Goal: Transaction & Acquisition: Purchase product/service

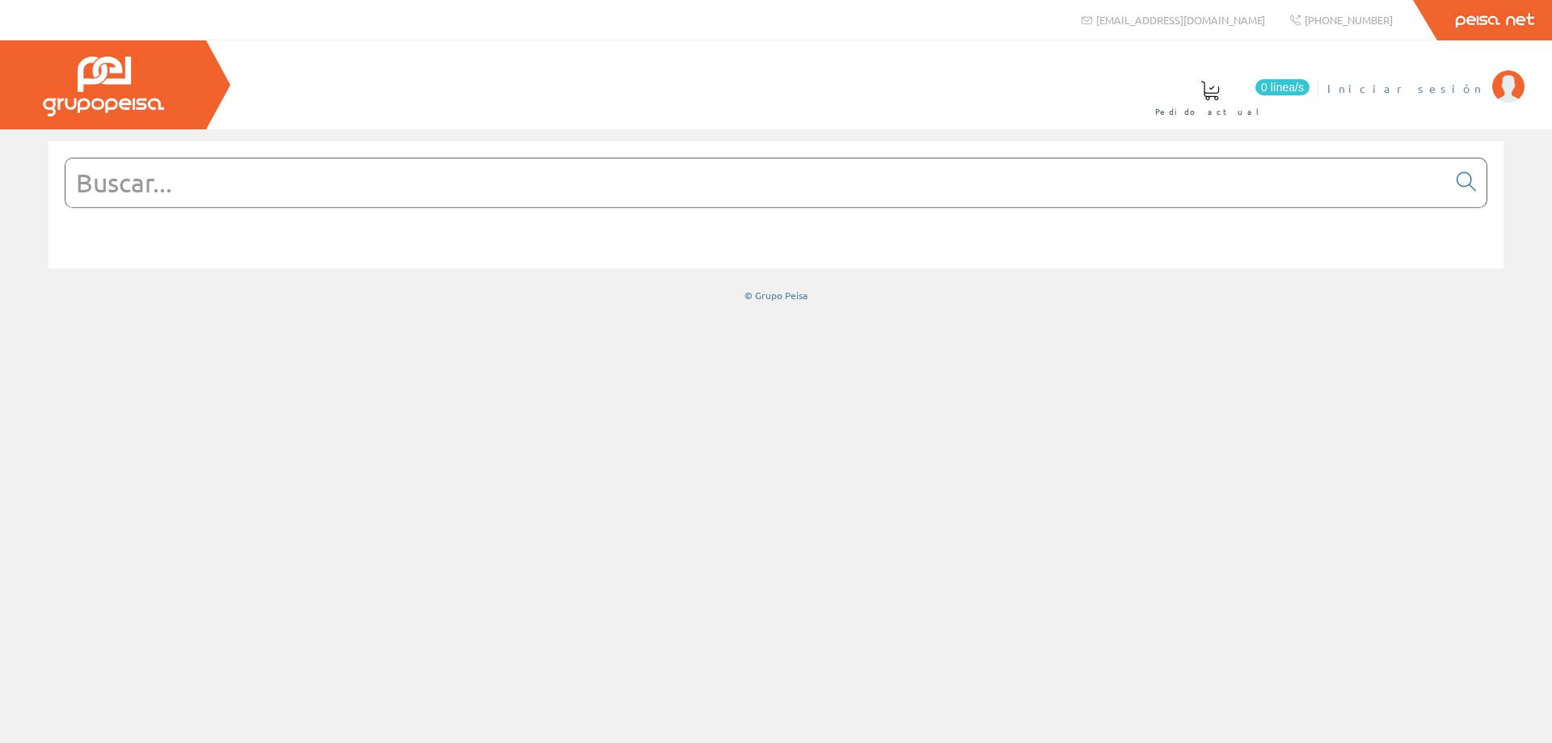
click at [1443, 82] on span "Iniciar sesión" at bounding box center [1405, 88] width 157 height 16
click at [1411, 88] on span "Gestion Y Ahorro" at bounding box center [1398, 88] width 171 height 16
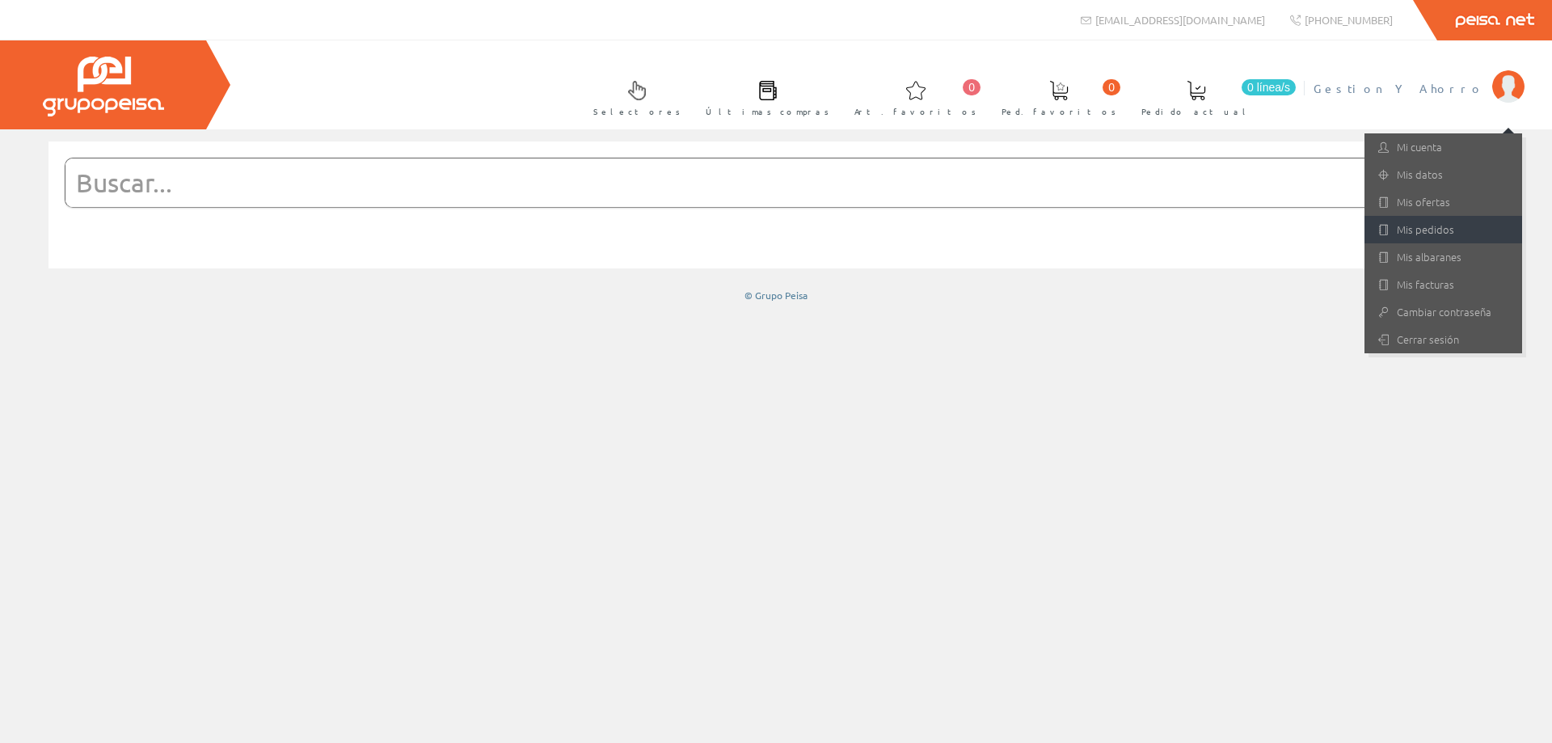
click at [1414, 238] on link "Mis pedidos" at bounding box center [1443, 229] width 158 height 27
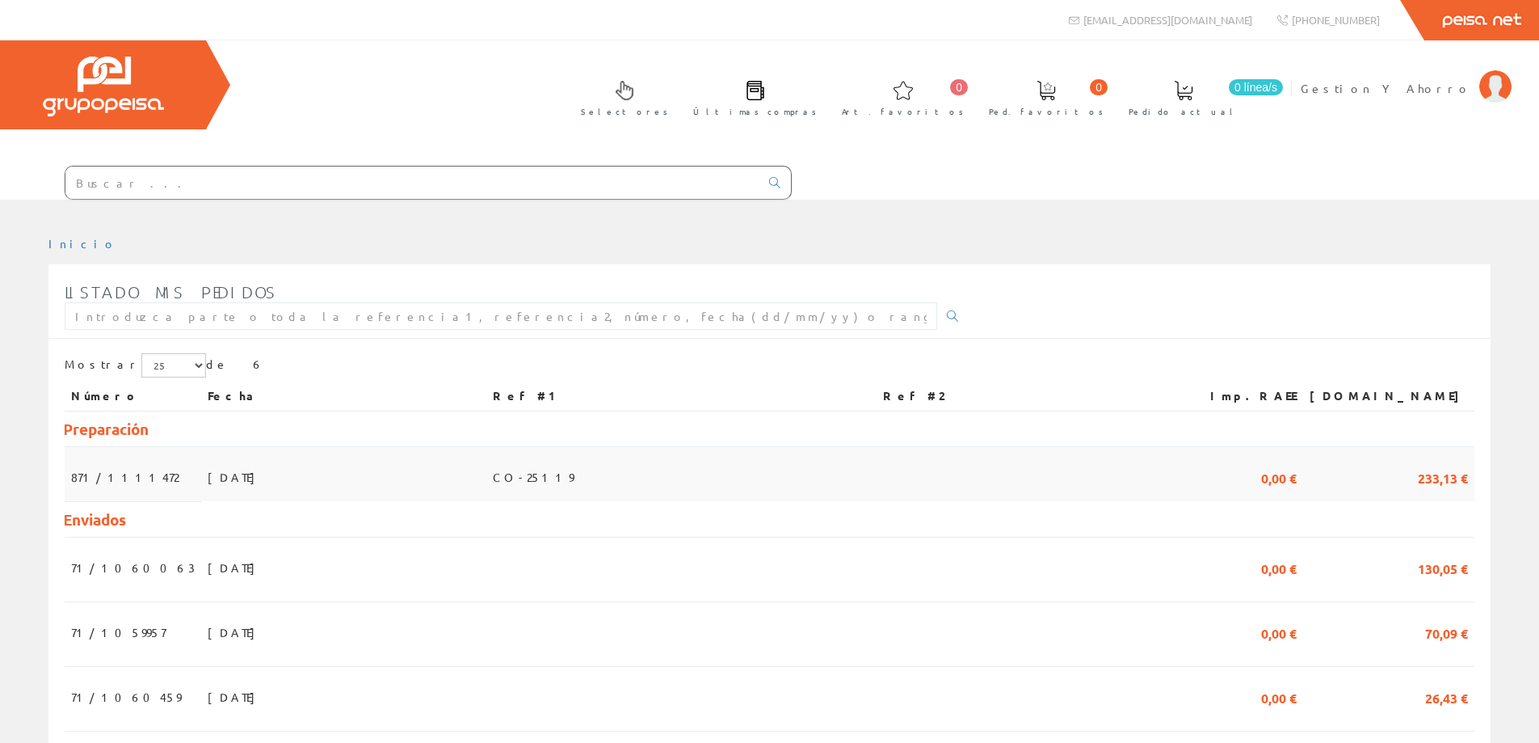
click at [208, 476] on span "24/09/2025" at bounding box center [236, 476] width 56 height 27
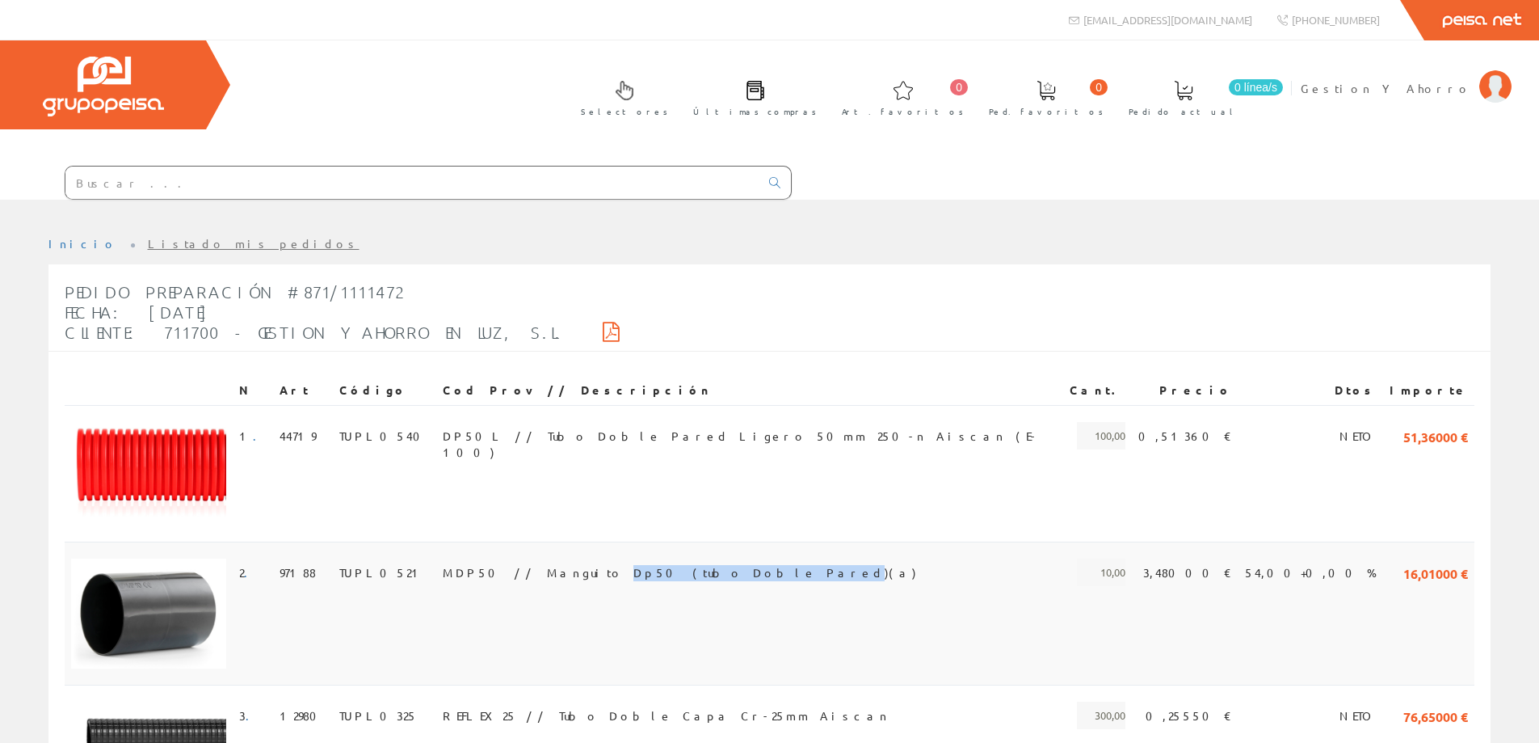
drag, startPoint x: 565, startPoint y: 567, endPoint x: 690, endPoint y: 572, distance: 125.3
click at [690, 572] on span "MDP50 // Manguito Dp50 (tubo Doble Pared)(a)" at bounding box center [680, 571] width 474 height 27
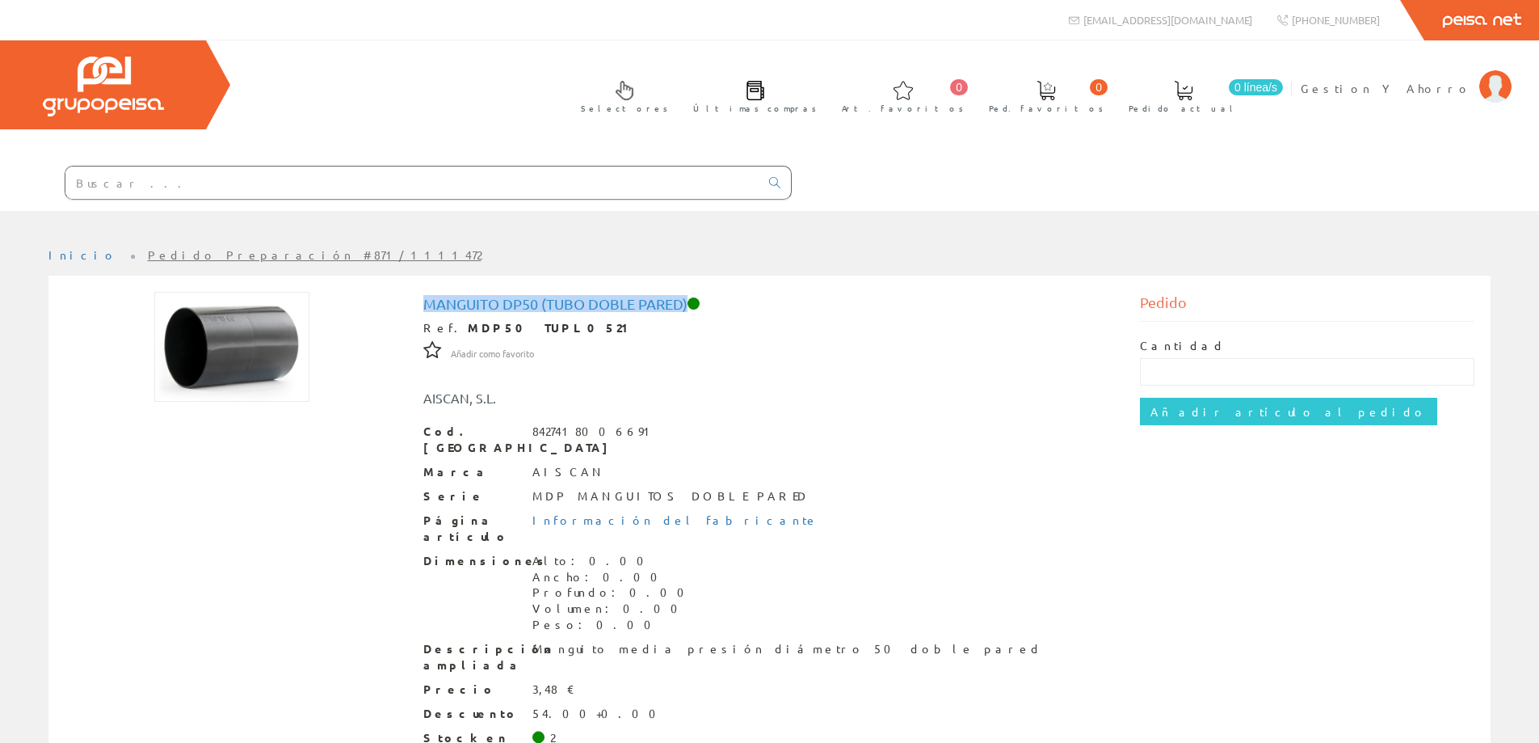
drag, startPoint x: 427, startPoint y: 305, endPoint x: 688, endPoint y: 309, distance: 261.0
click at [688, 309] on h1 "Manguito Dp50 (tubo Doble Pared)" at bounding box center [769, 304] width 693 height 16
copy h1 "Manguito Dp50 (tubo Doble Pared)"
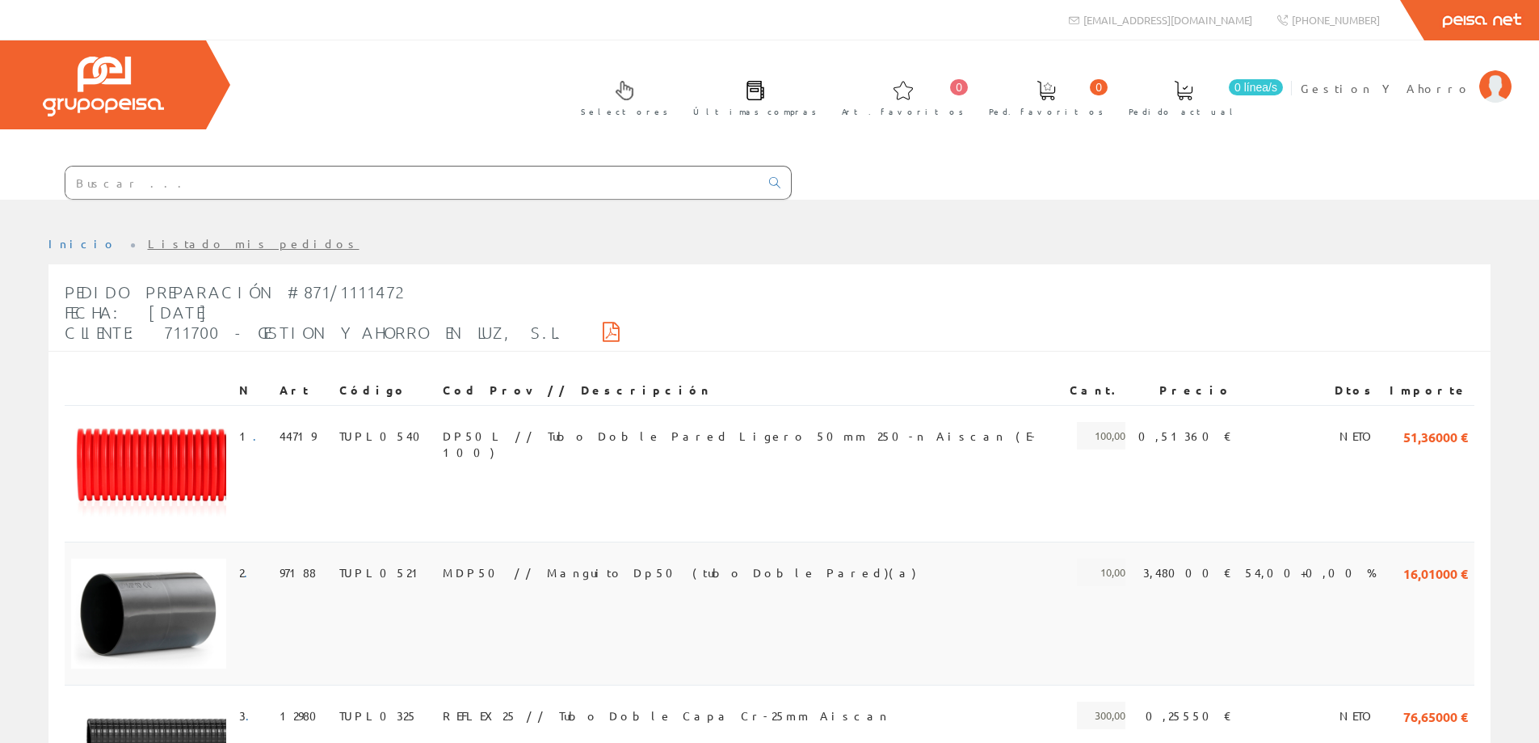
scroll to position [269, 0]
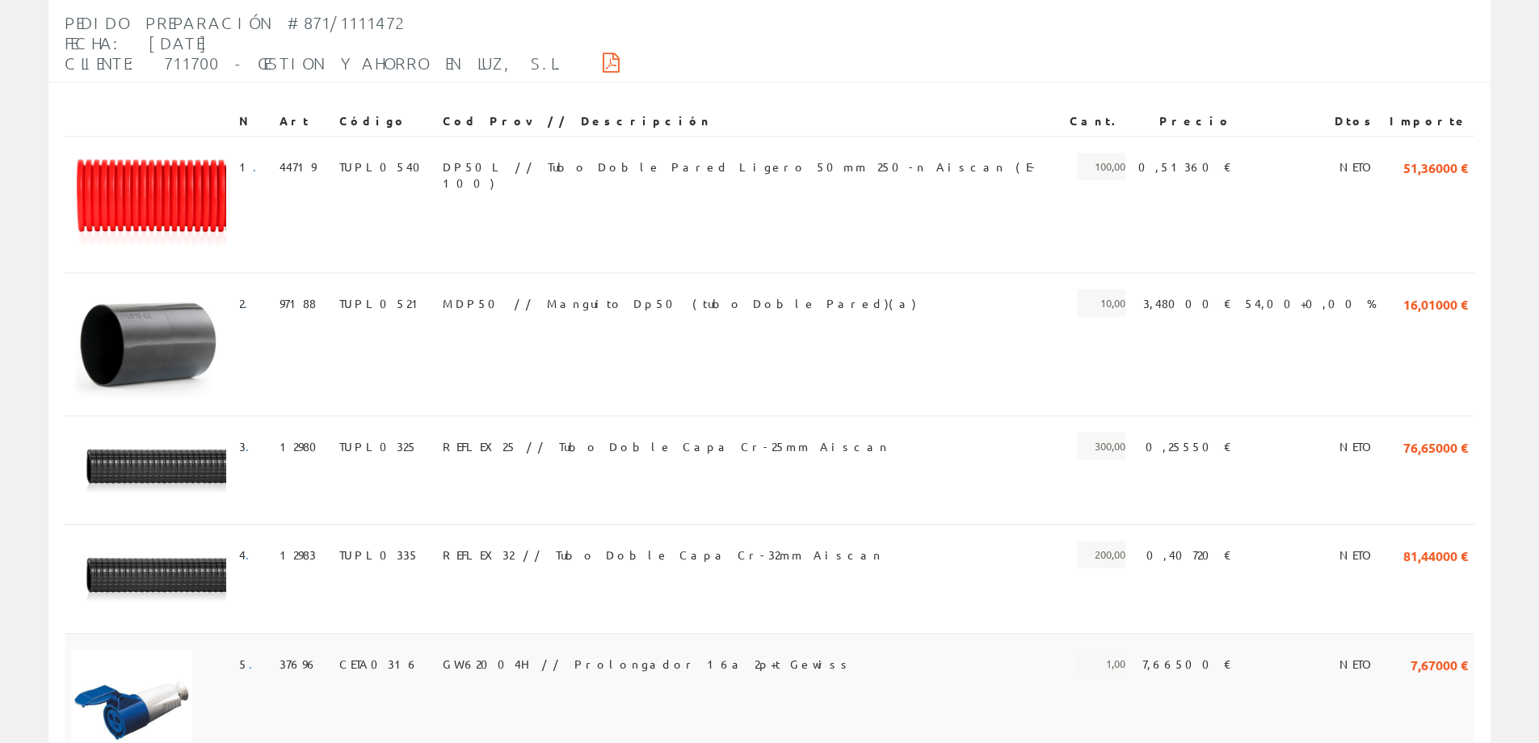
click at [568, 660] on span "GW62004H // Prolongador 16a 2p+t Gewiss" at bounding box center [648, 663] width 410 height 27
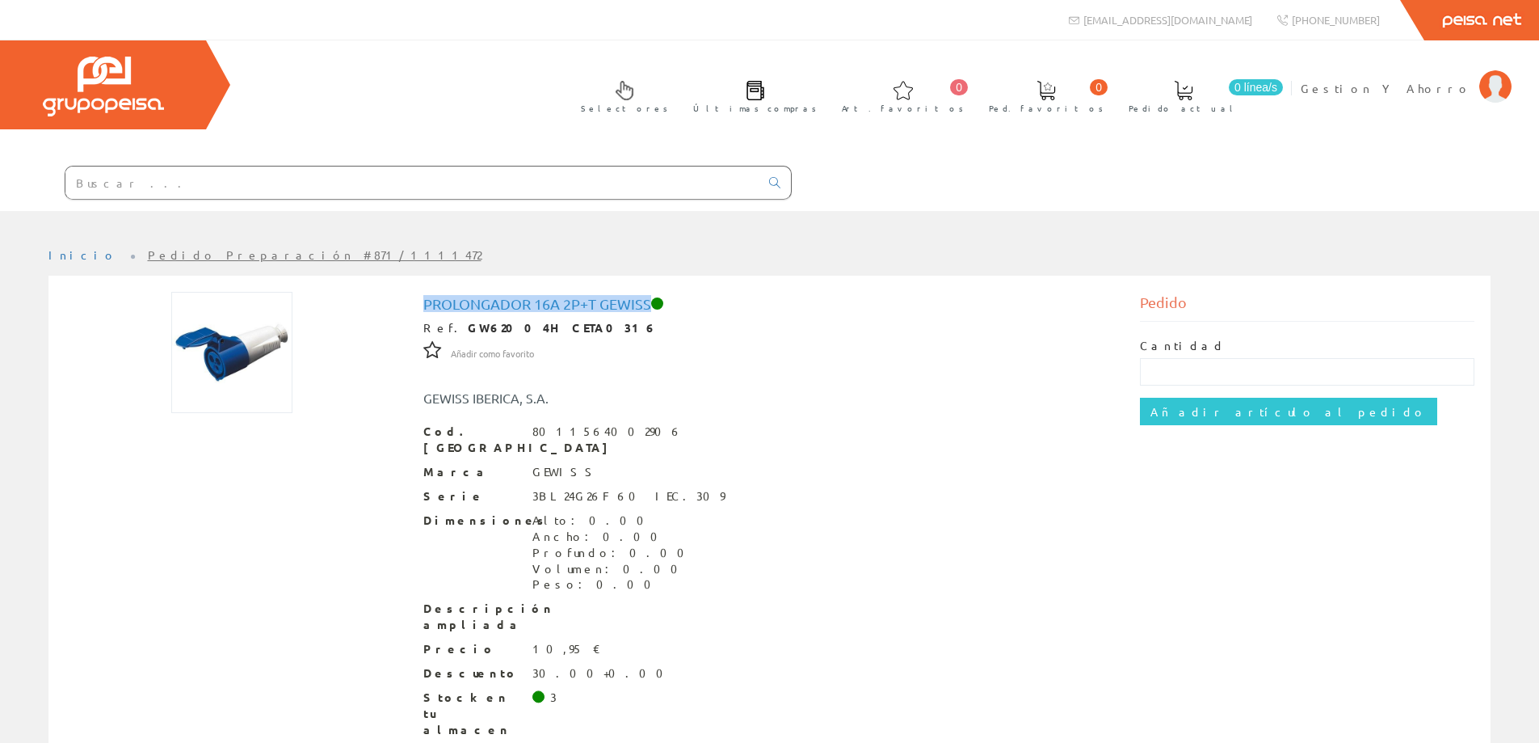
drag, startPoint x: 425, startPoint y: 304, endPoint x: 651, endPoint y: 310, distance: 226.4
click at [651, 310] on h1 "Prolongador 16a 2p+t Gewiss" at bounding box center [769, 304] width 693 height 16
copy h1 "Prolongador 16a 2p+t Gewiss"
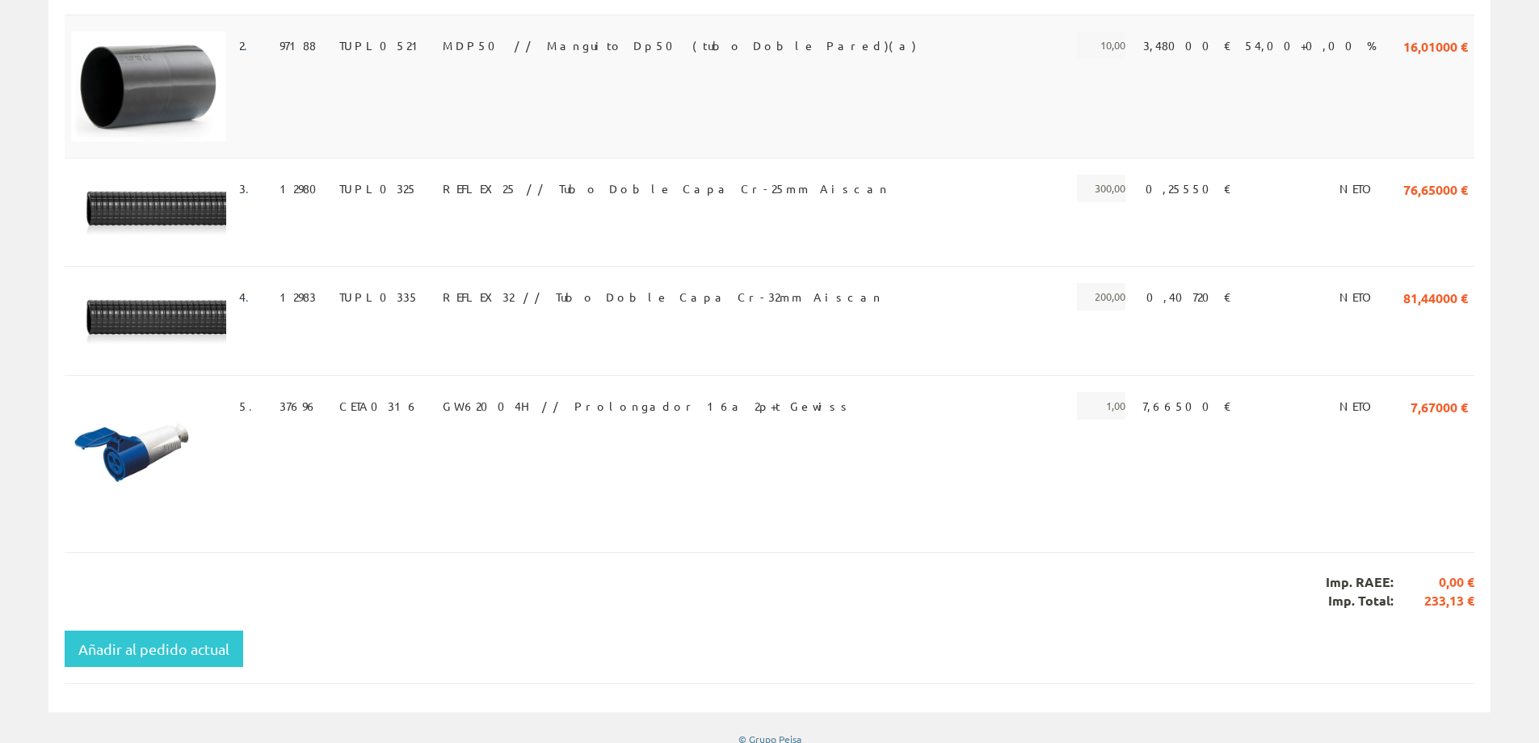
scroll to position [541, 0]
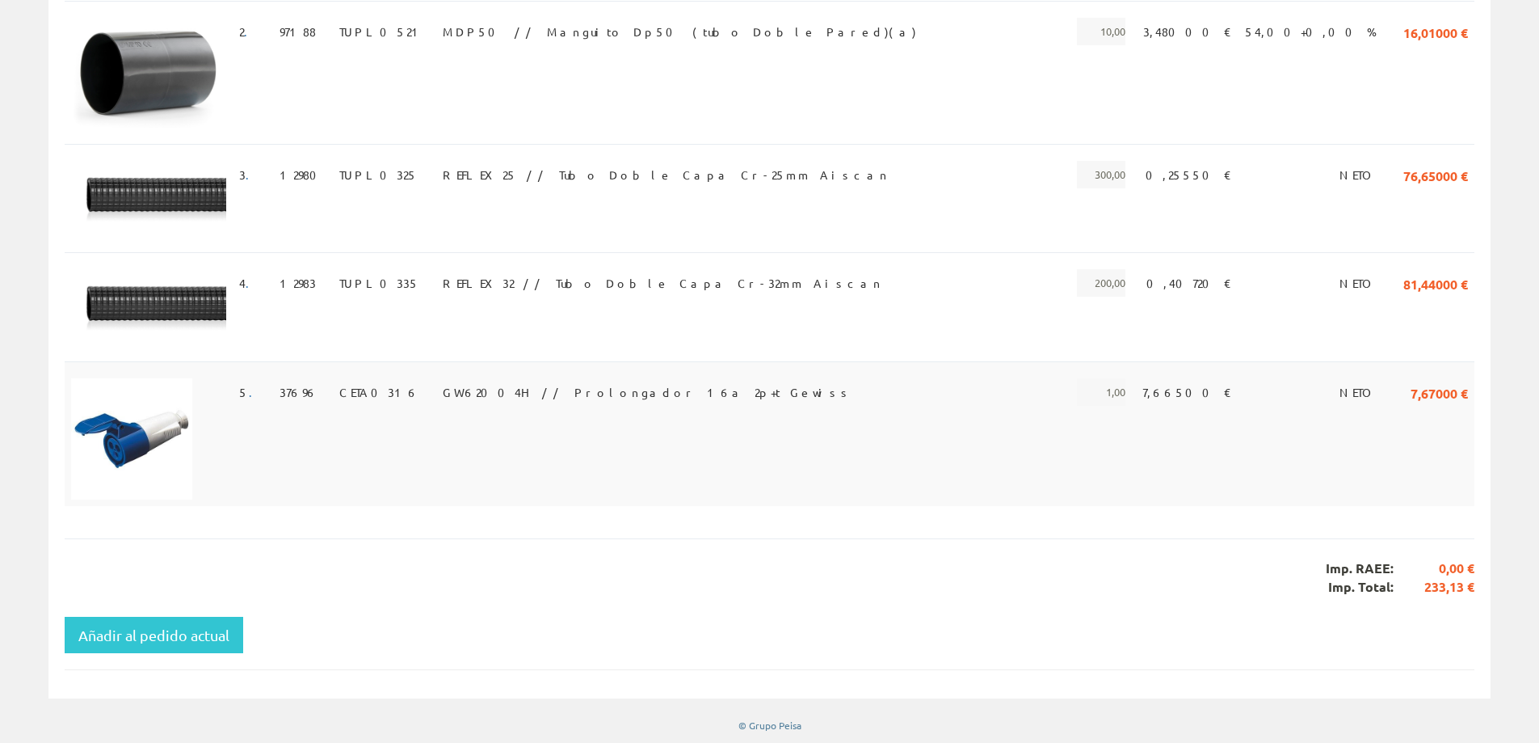
click at [527, 380] on span "GW62004H // Prolongador 16a 2p+t Gewiss" at bounding box center [648, 391] width 410 height 27
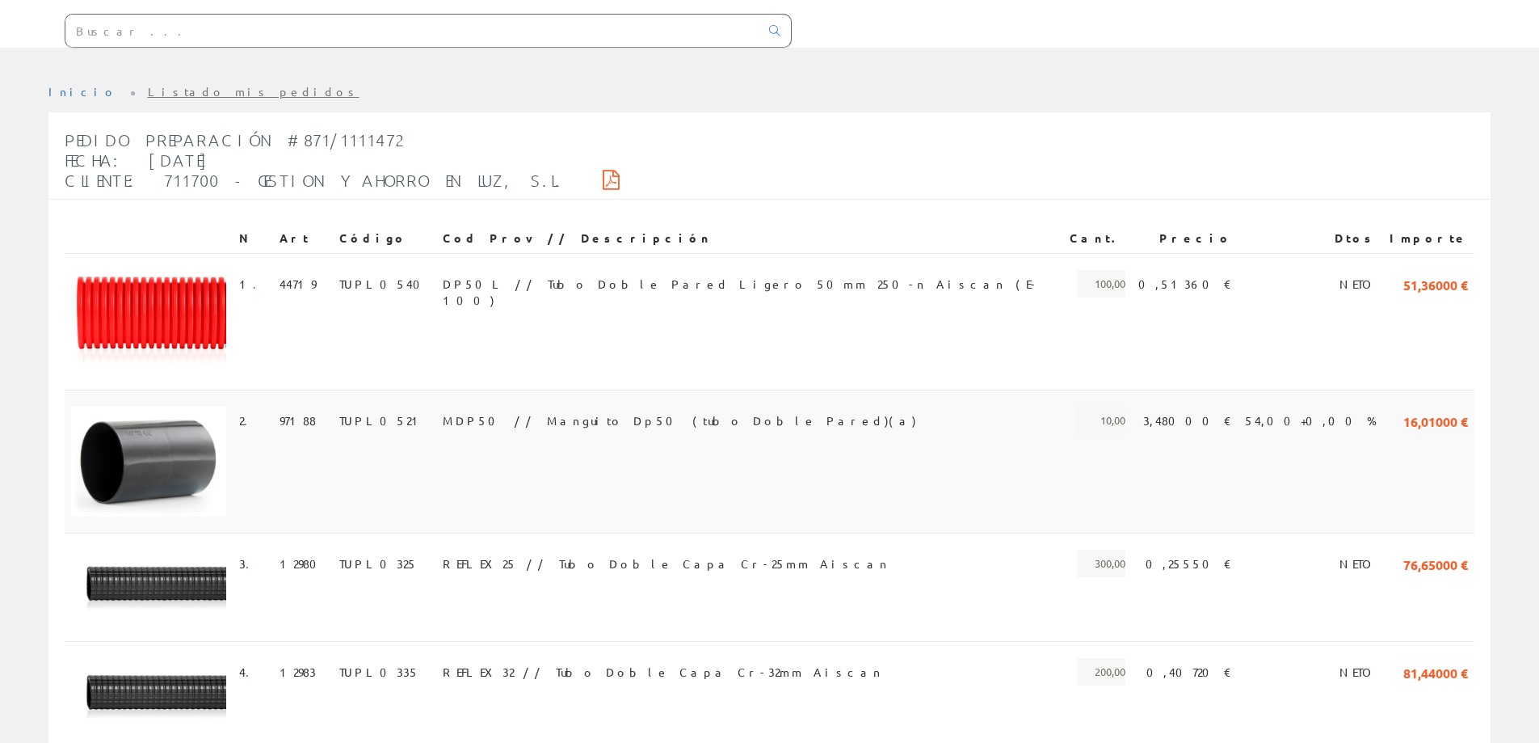
scroll to position [2, 0]
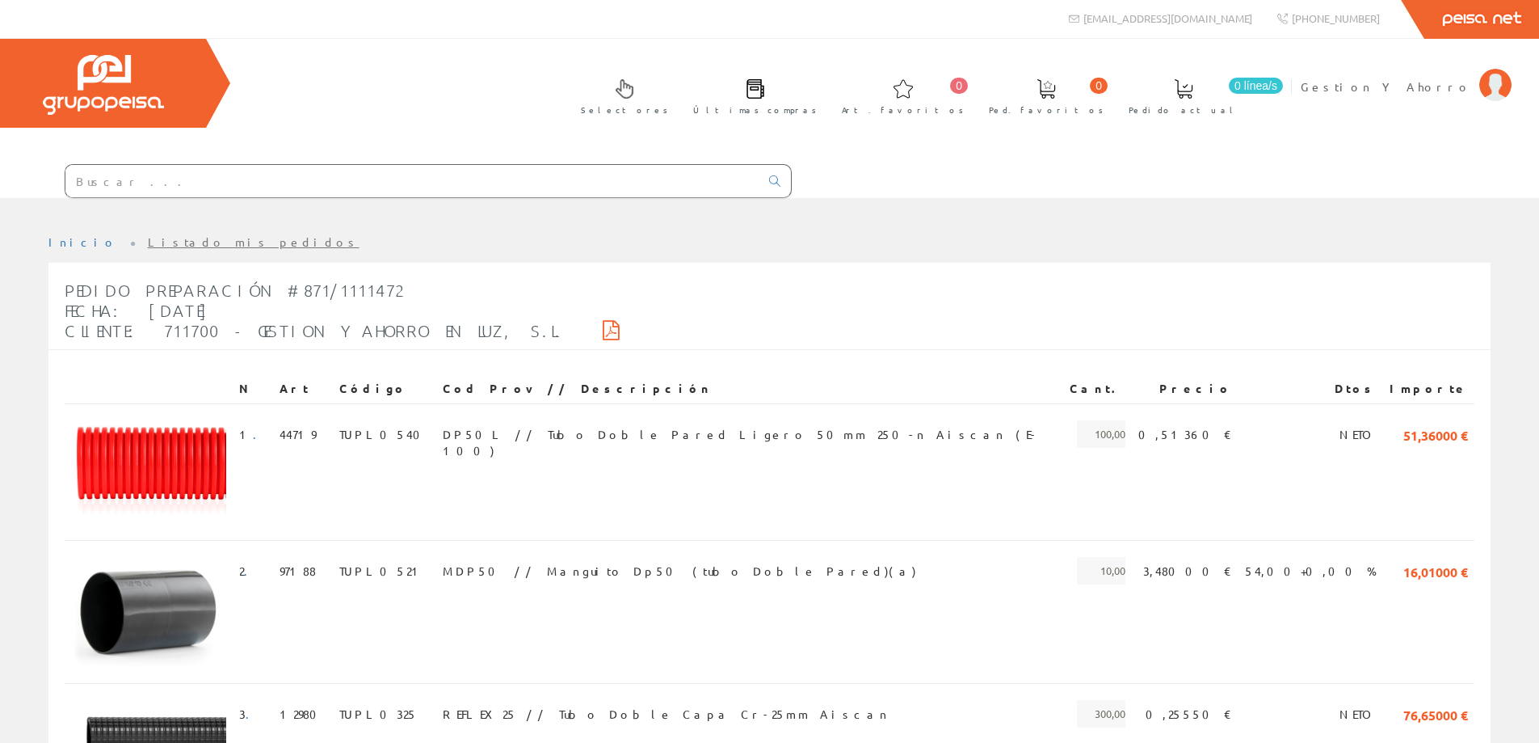
click at [562, 190] on input "text" at bounding box center [412, 181] width 694 height 32
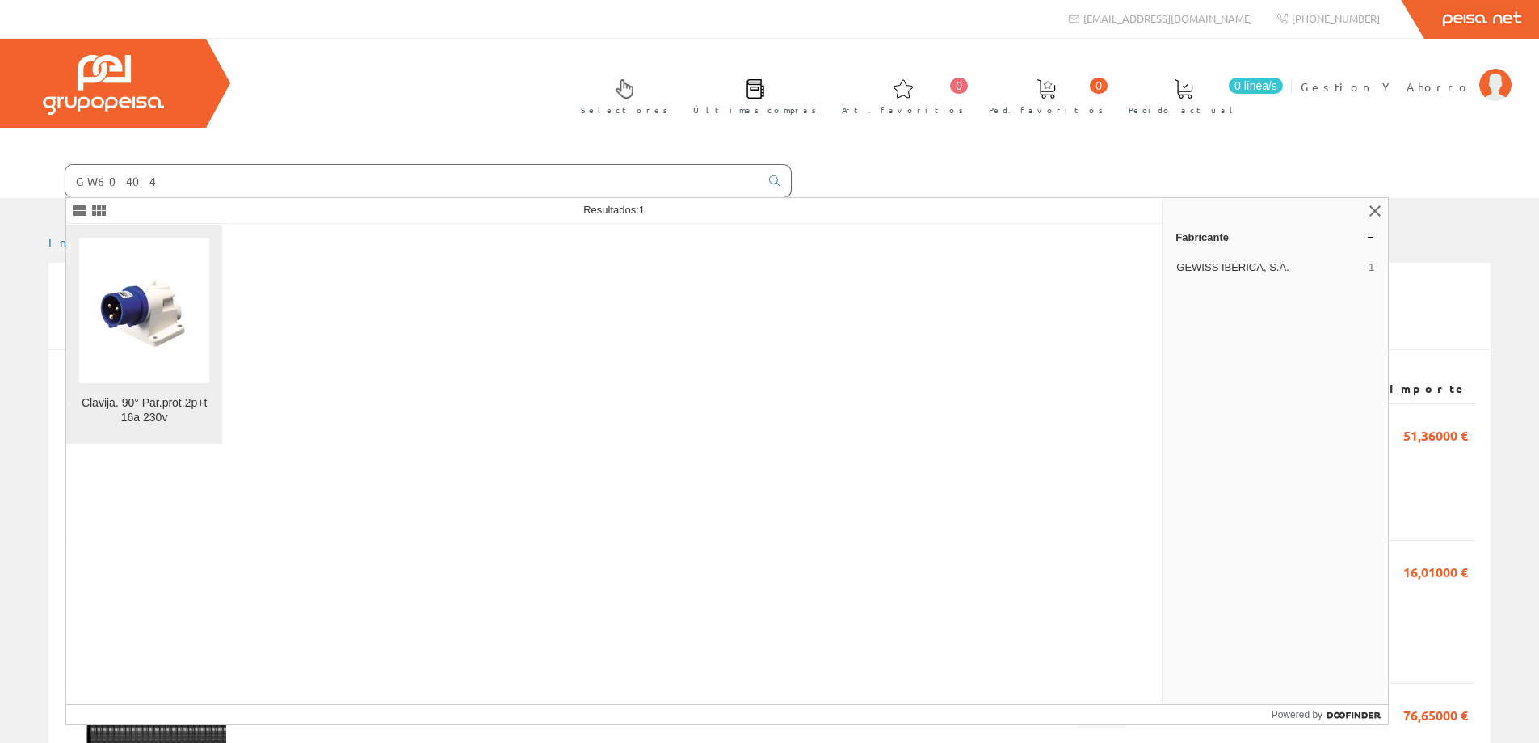
type input "GW60404"
click at [176, 339] on img at bounding box center [144, 310] width 99 height 123
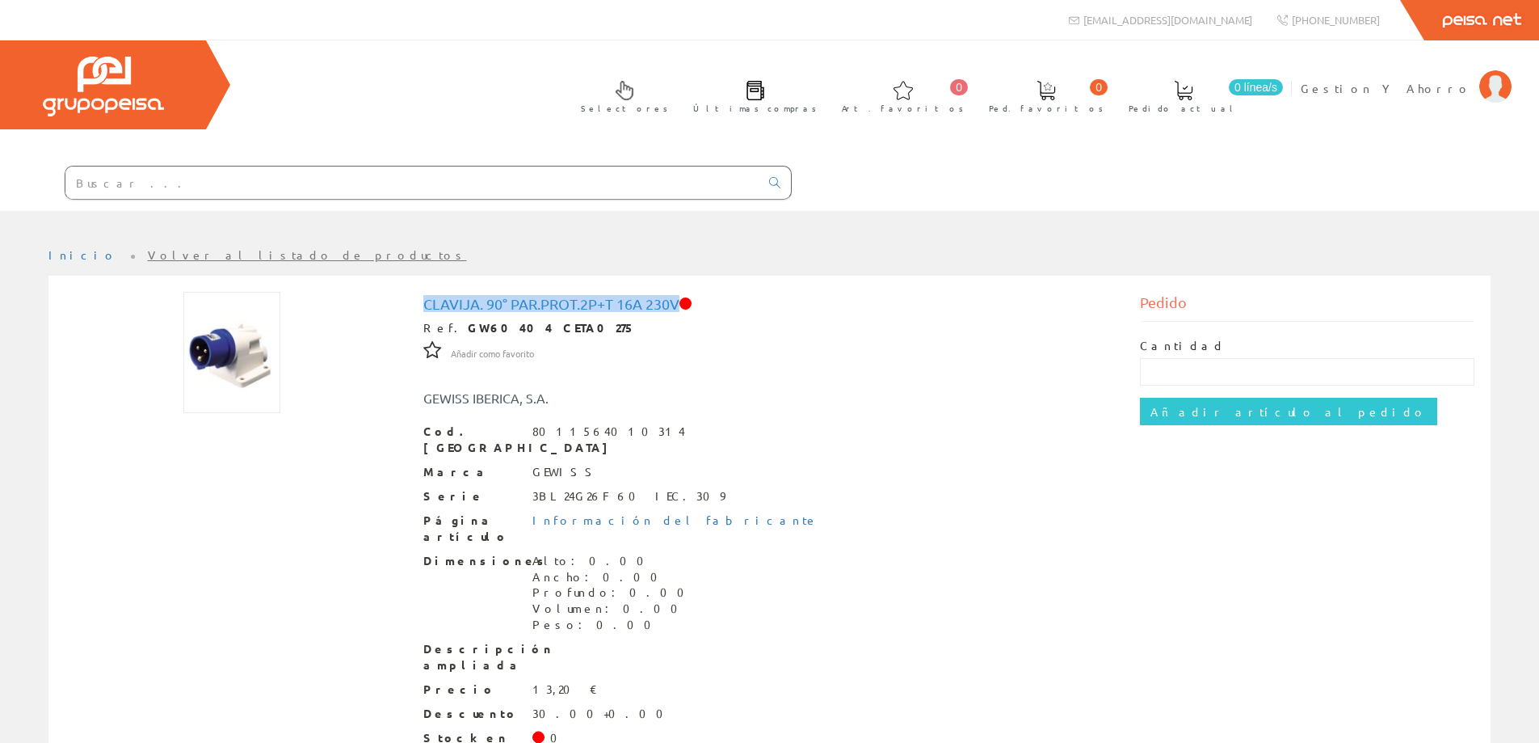
drag, startPoint x: 425, startPoint y: 307, endPoint x: 680, endPoint y: 302, distance: 254.6
click at [680, 302] on h1 "Clavija. 90° Par.prot.2p+t 16a 230v" at bounding box center [769, 304] width 693 height 16
copy h1 "Clavija. 90° Par.prot.2p+t 16a 230v"
click at [1393, 85] on span "Gestion Y Ahorro" at bounding box center [1386, 88] width 171 height 16
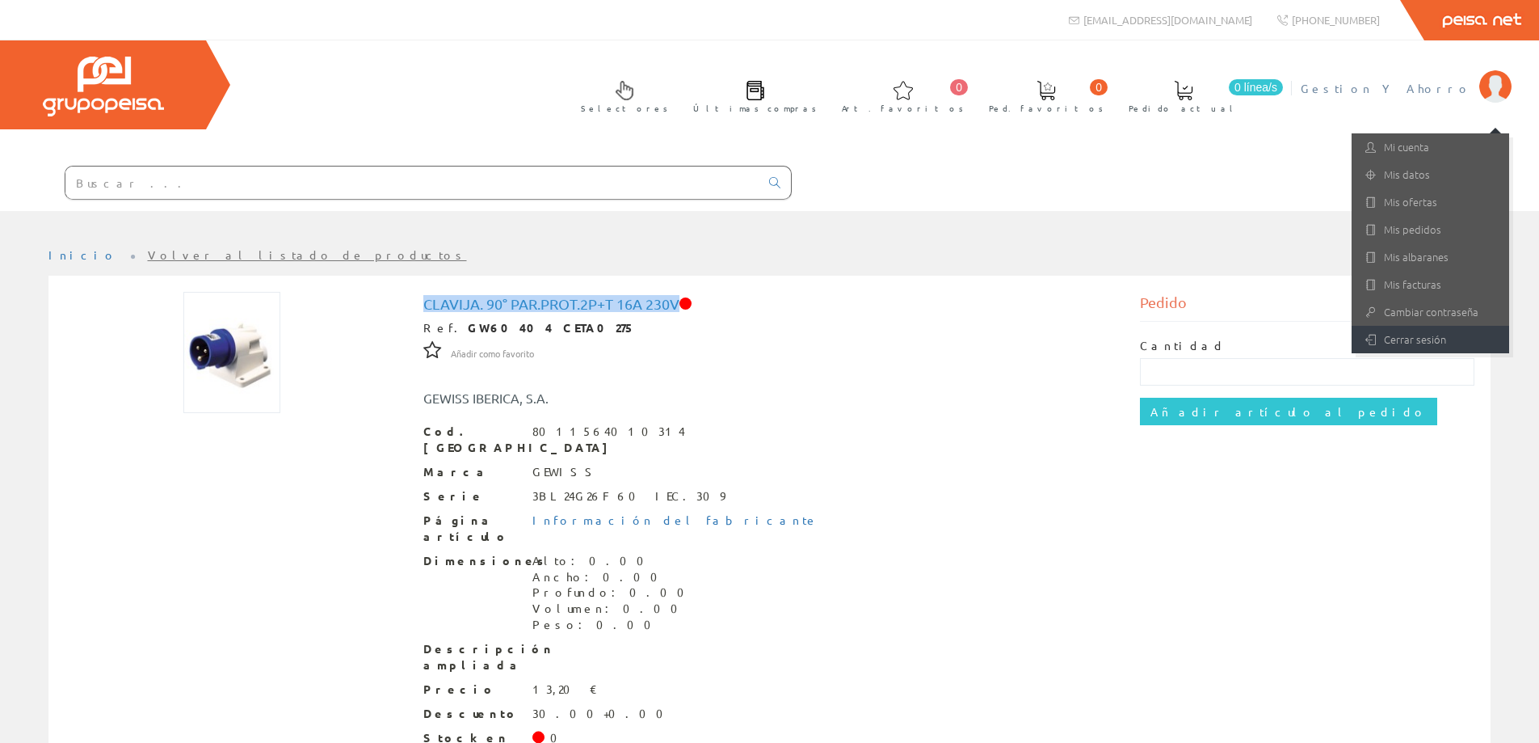
click at [1377, 333] on link "Cerrar sesión" at bounding box center [1431, 339] width 158 height 27
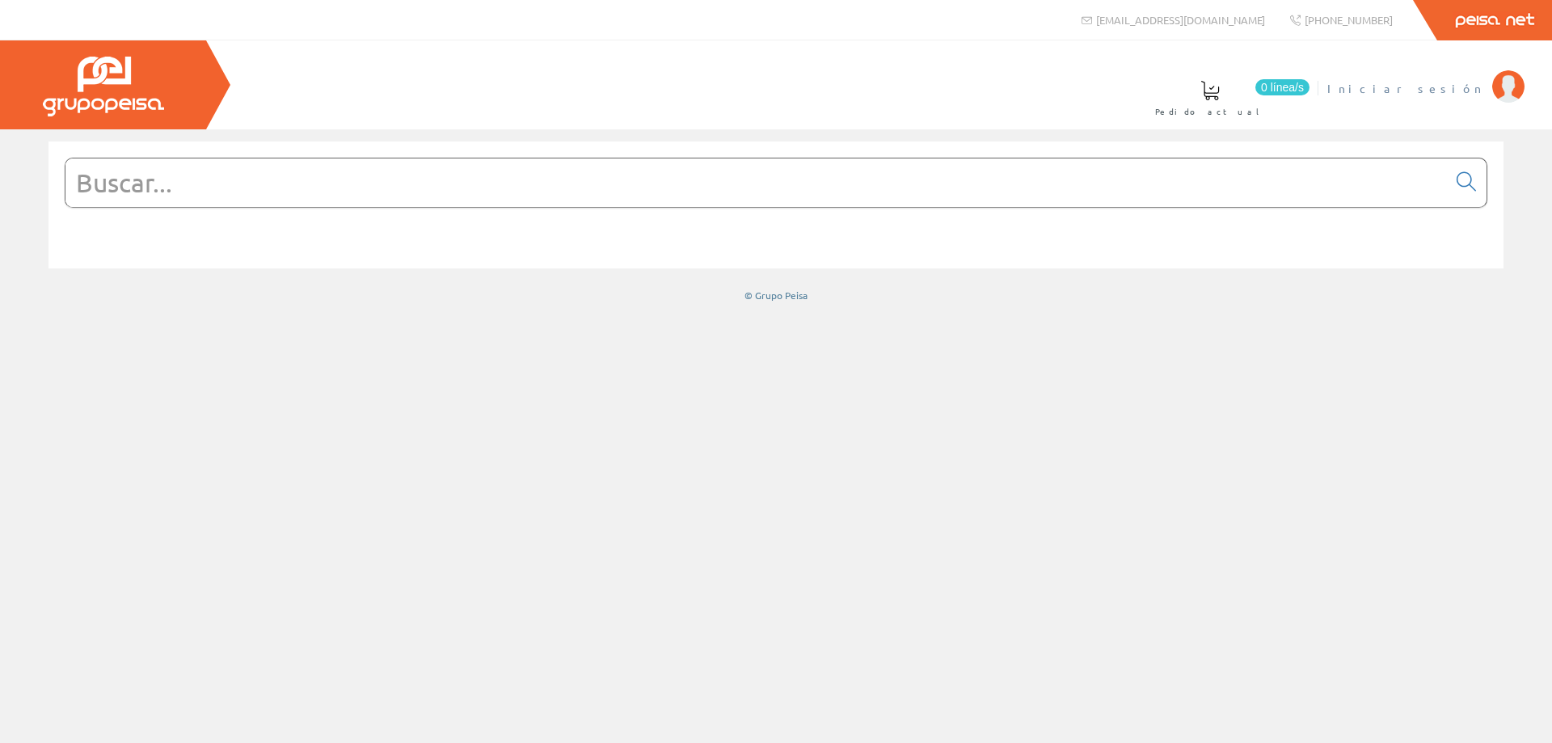
click at [1442, 84] on span "Iniciar sesión" at bounding box center [1405, 88] width 157 height 16
click at [1420, 95] on span "Gestion Y Ahorro" at bounding box center [1398, 88] width 171 height 16
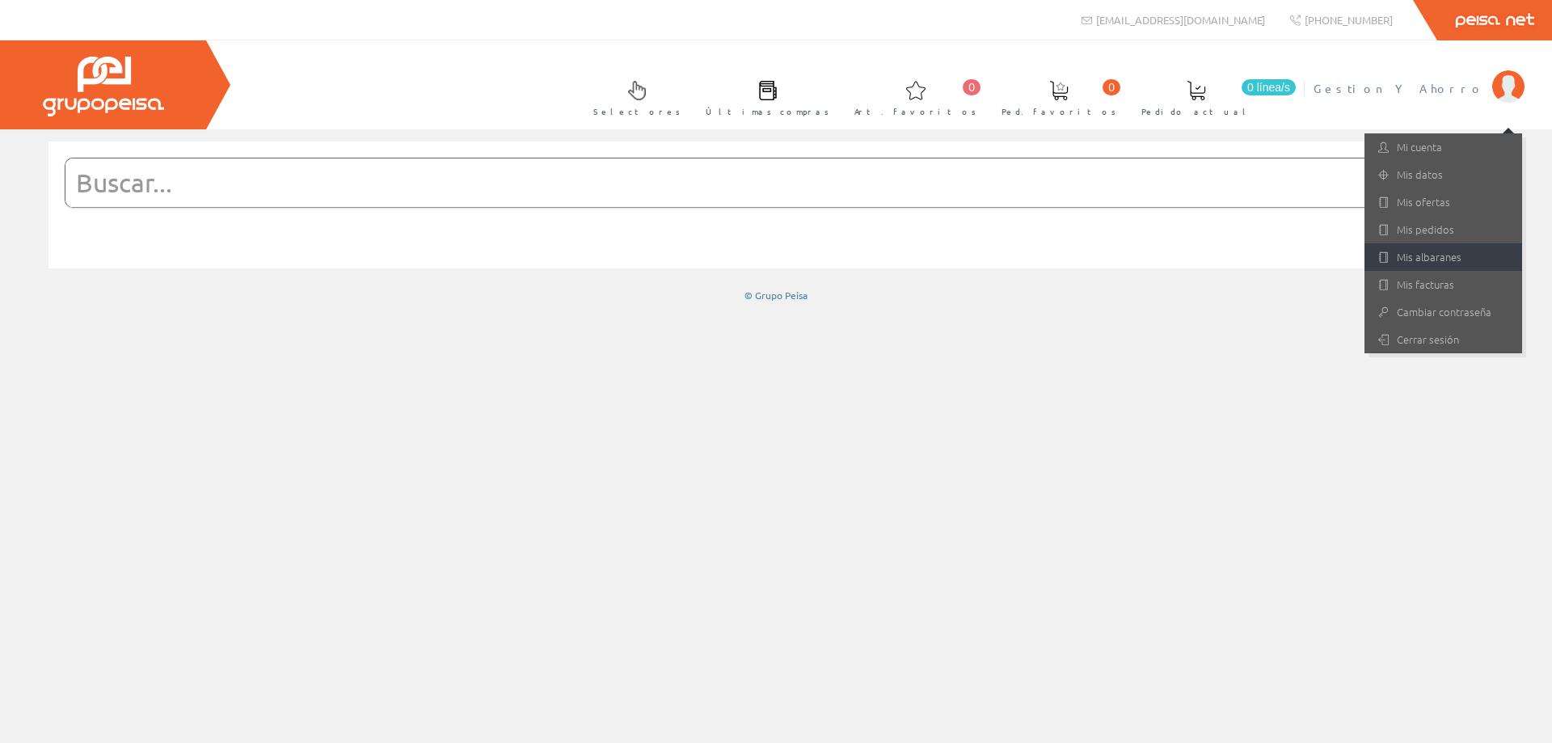
click at [1411, 257] on link "Mis albaranes" at bounding box center [1443, 256] width 158 height 27
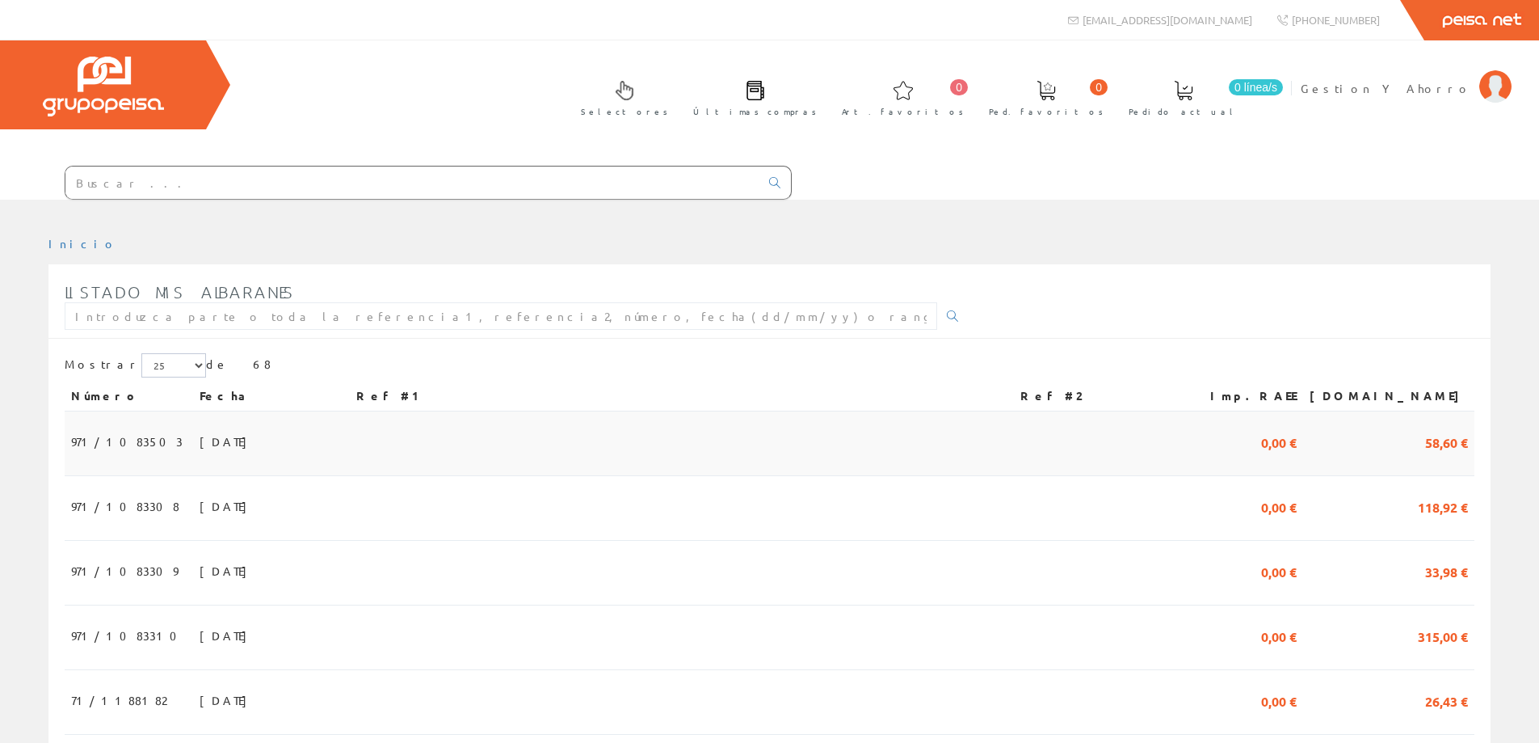
click at [200, 443] on span "23/09/2025" at bounding box center [228, 440] width 56 height 27
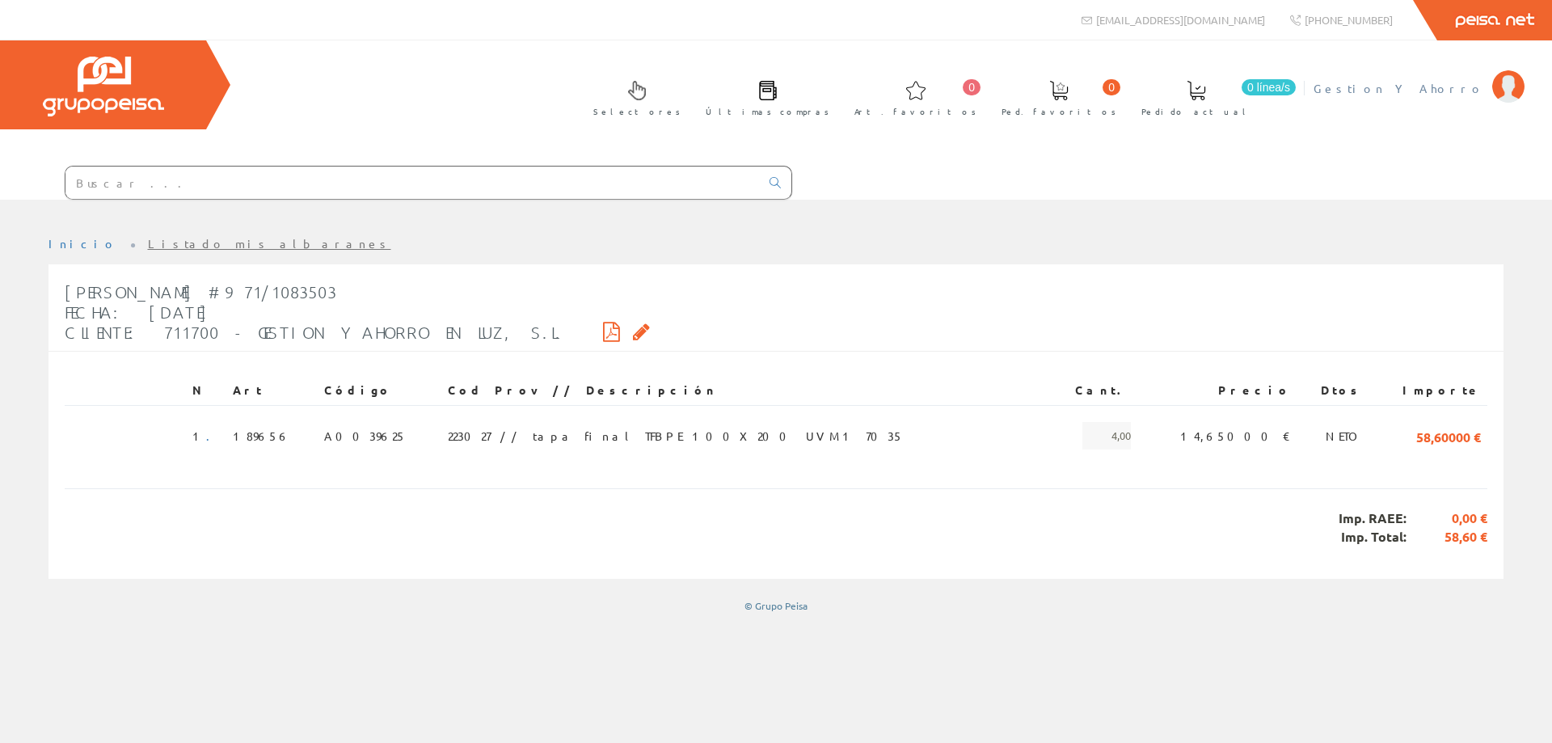
click at [1432, 85] on span "Gestion Y Ahorro" at bounding box center [1398, 88] width 171 height 16
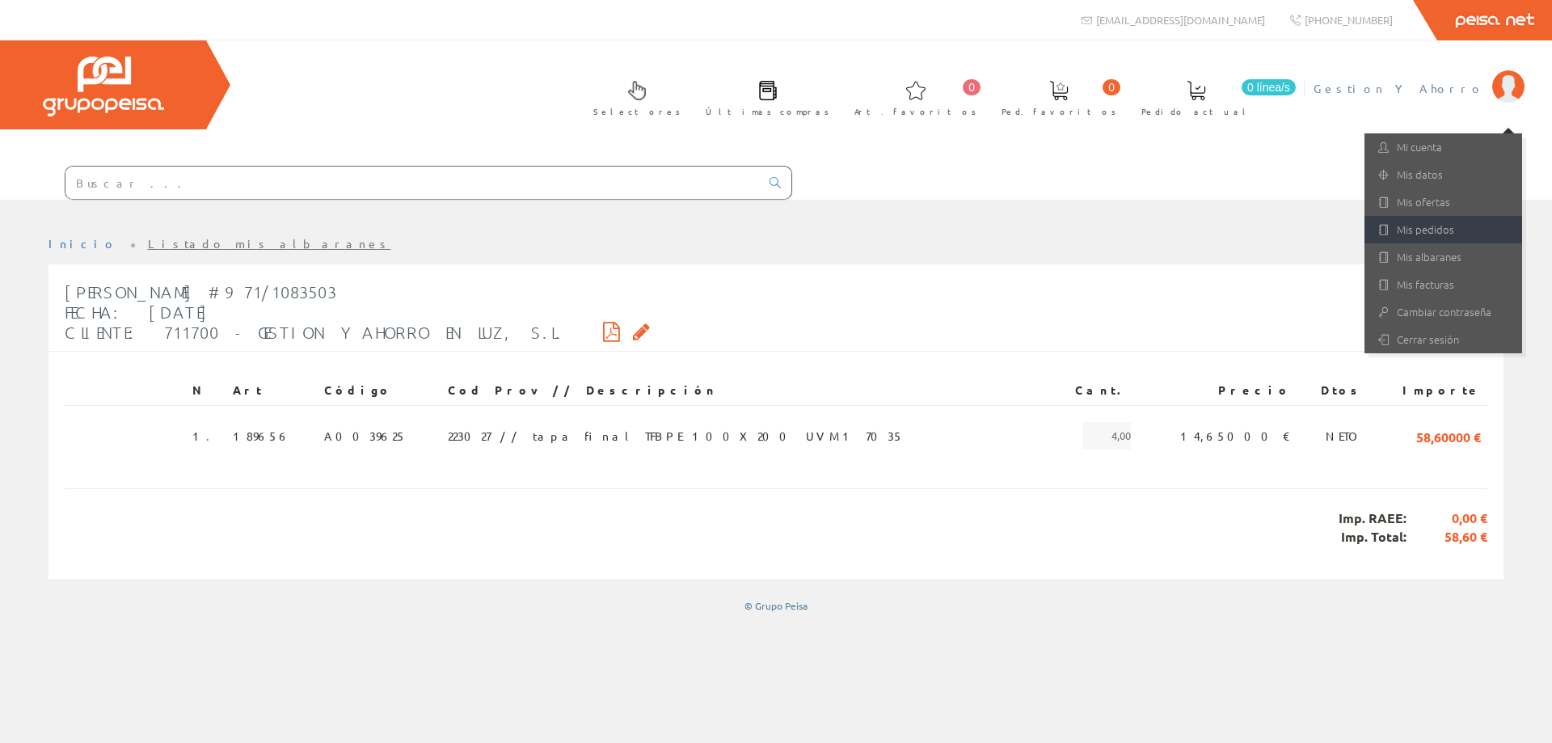
click at [1416, 239] on link "Mis pedidos" at bounding box center [1443, 229] width 158 height 27
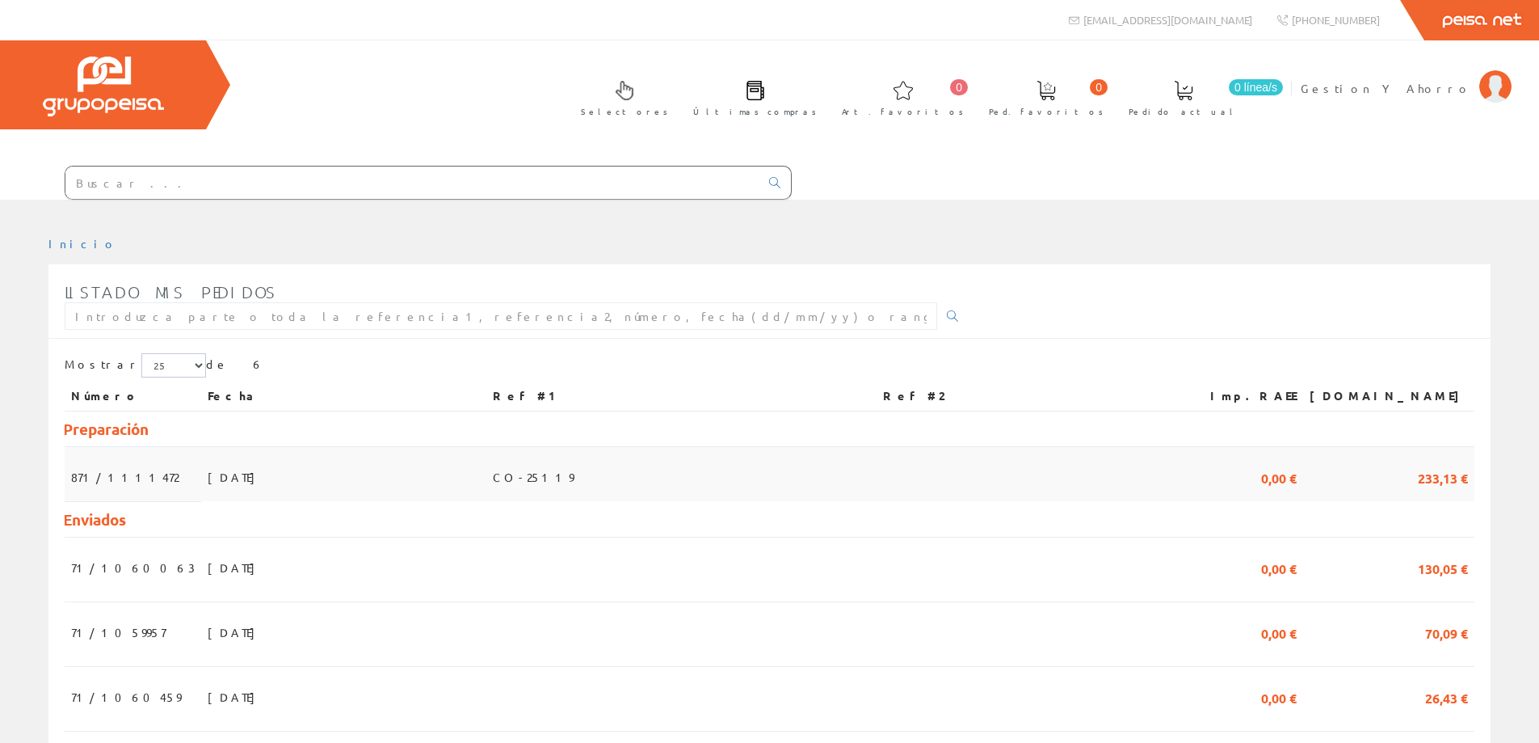
click at [250, 482] on td "24/09/2025" at bounding box center [343, 474] width 285 height 54
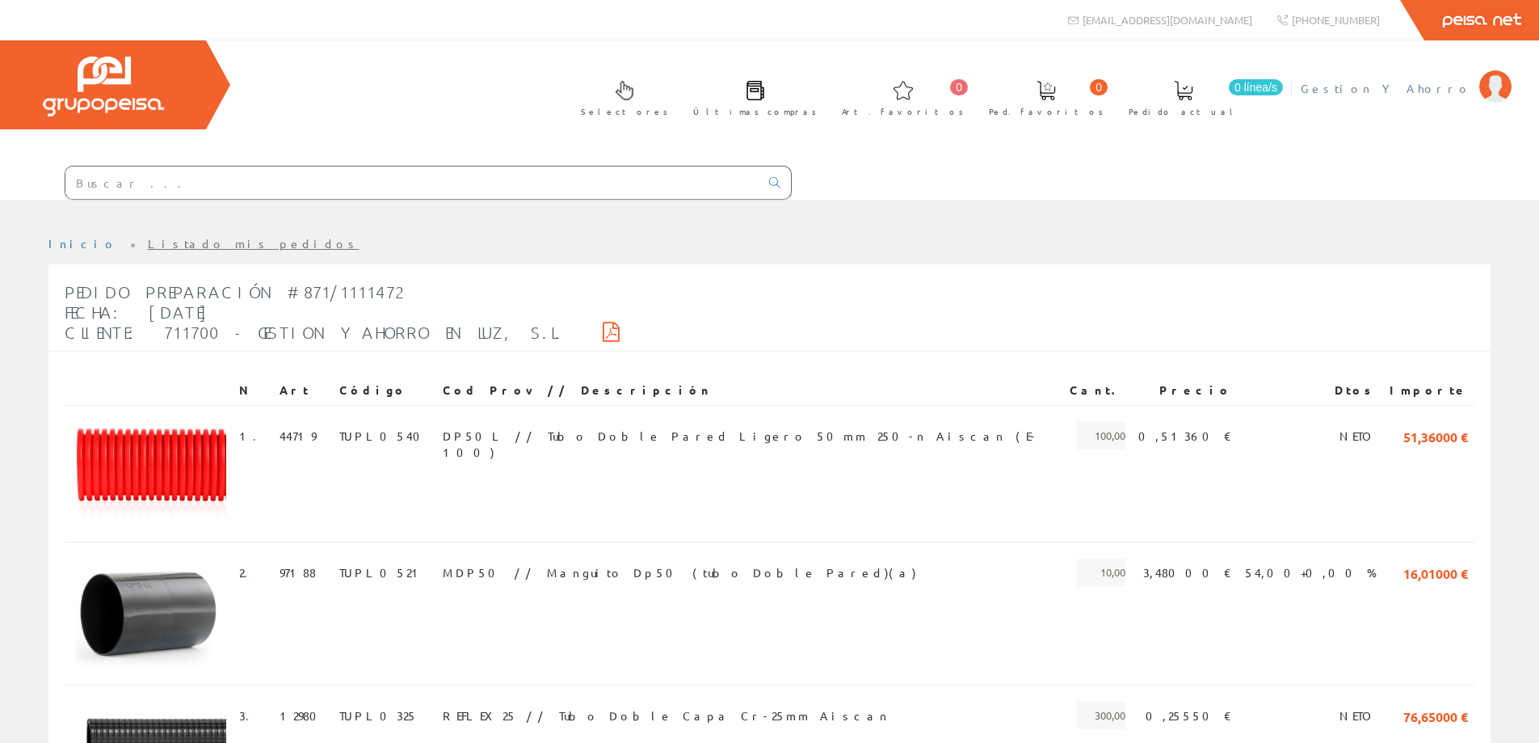
click at [1439, 88] on span "Gestion Y Ahorro" at bounding box center [1386, 88] width 171 height 16
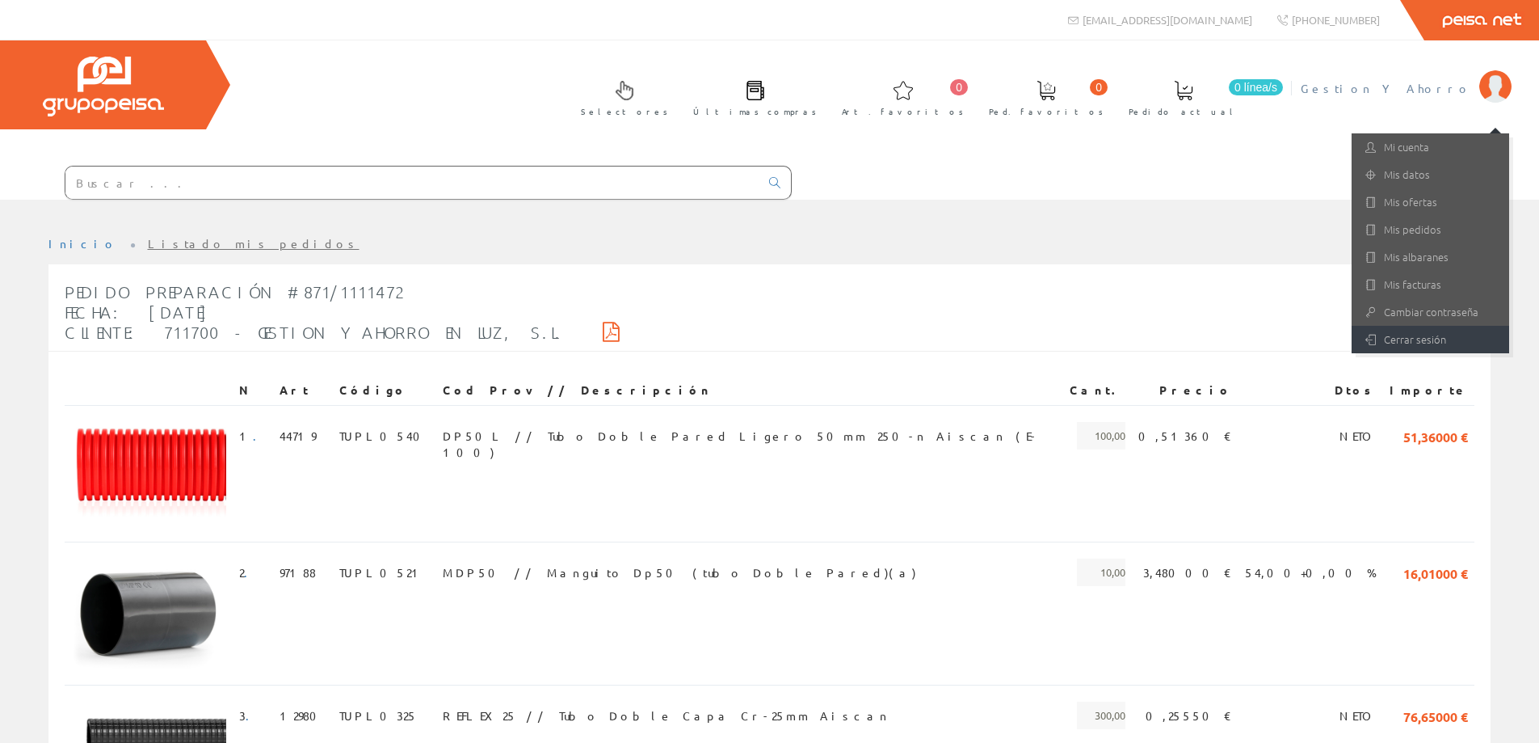
click at [1395, 335] on link "Cerrar sesión" at bounding box center [1431, 339] width 158 height 27
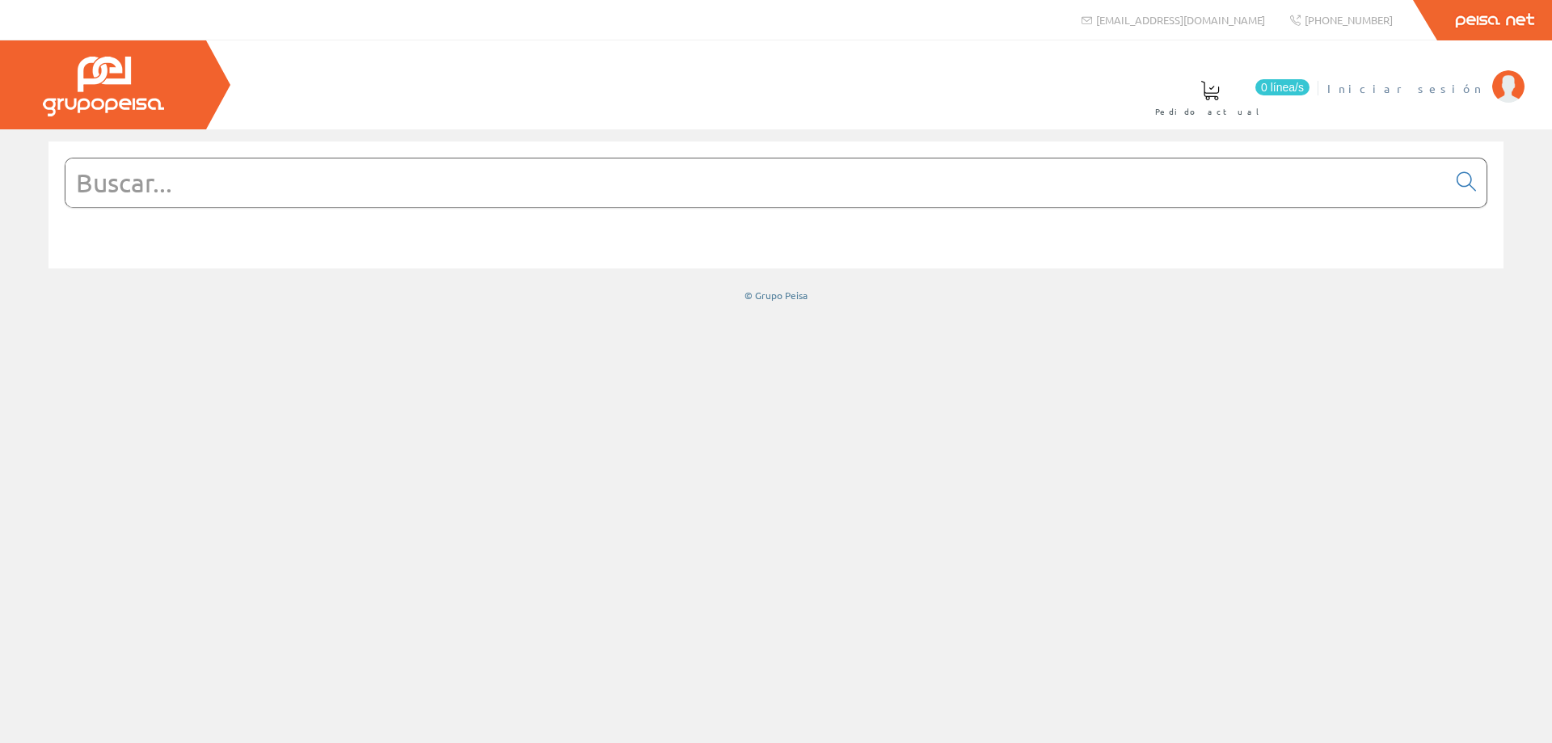
click at [1448, 88] on span "Iniciar sesión" at bounding box center [1405, 88] width 157 height 16
click at [604, 193] on input "text" at bounding box center [755, 182] width 1381 height 48
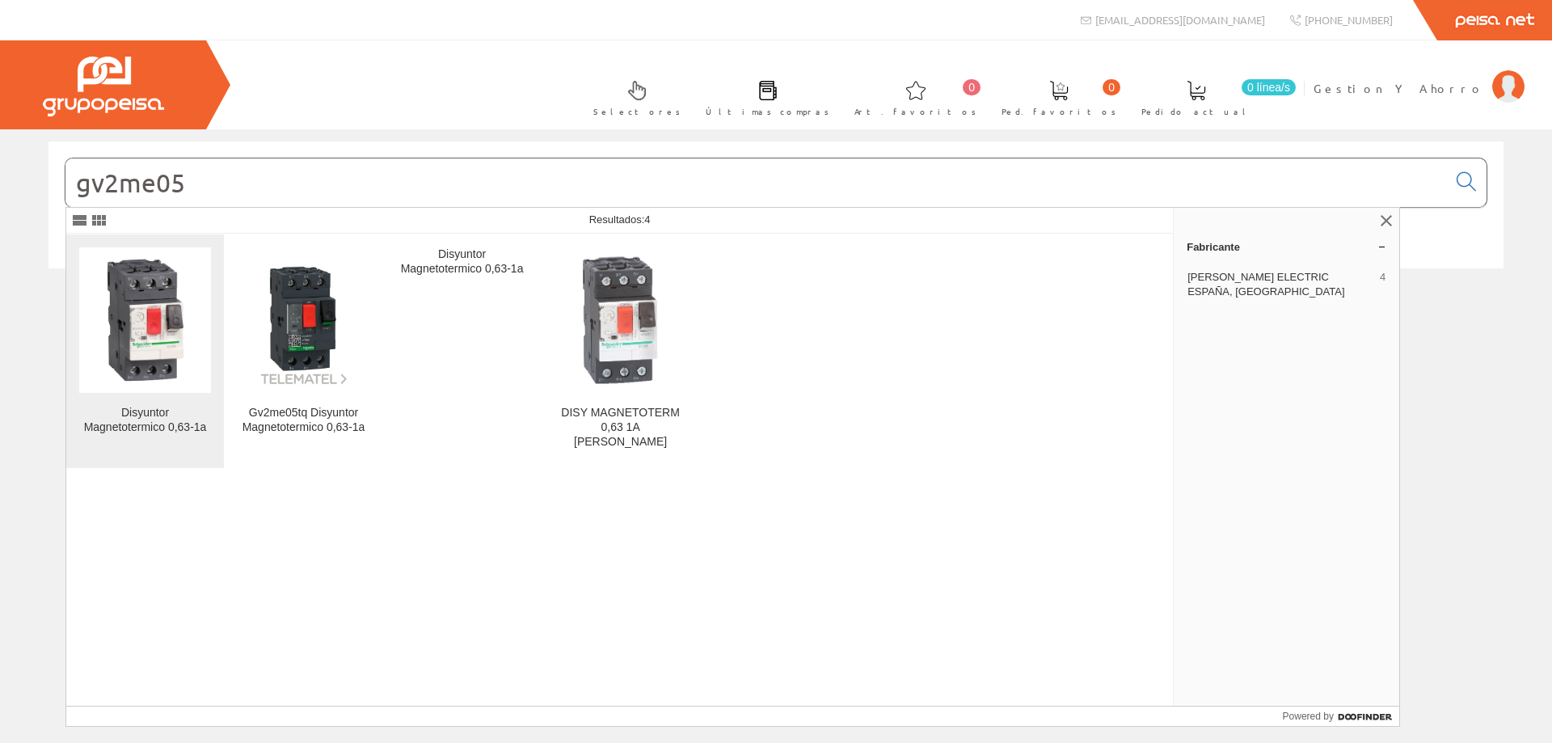
type input "gv2me05"
click at [160, 373] on img at bounding box center [145, 320] width 132 height 132
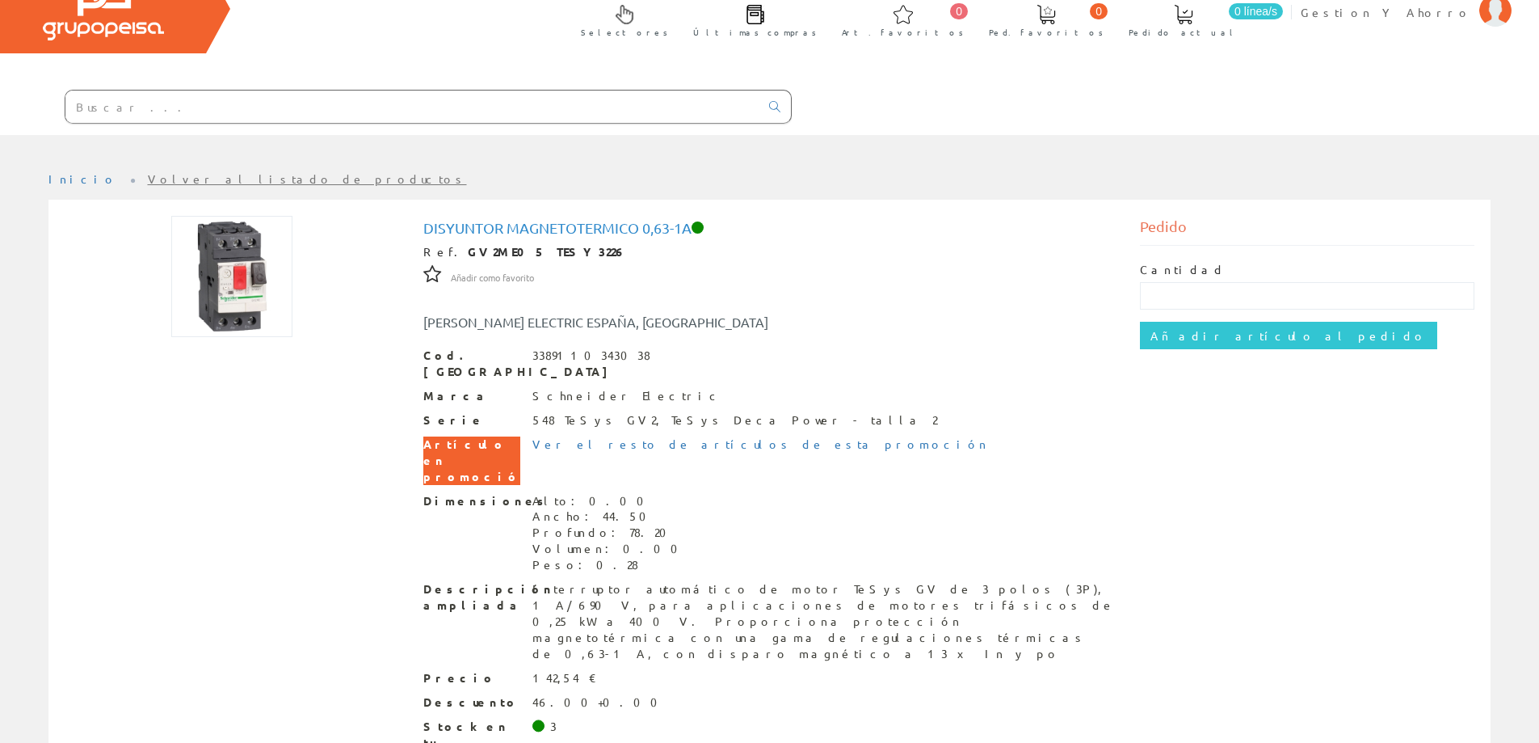
scroll to position [113, 0]
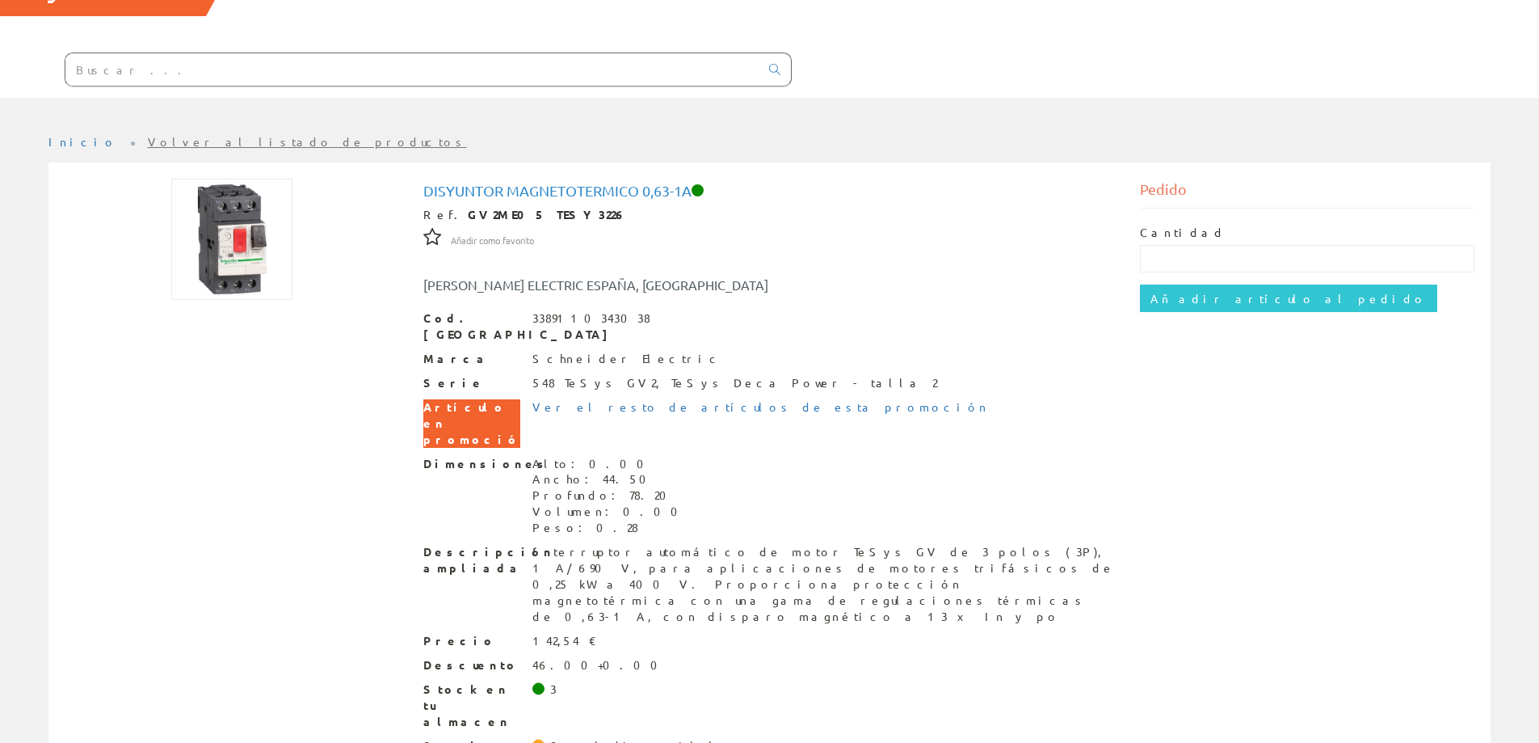
click at [309, 62] on input "text" at bounding box center [412, 69] width 694 height 32
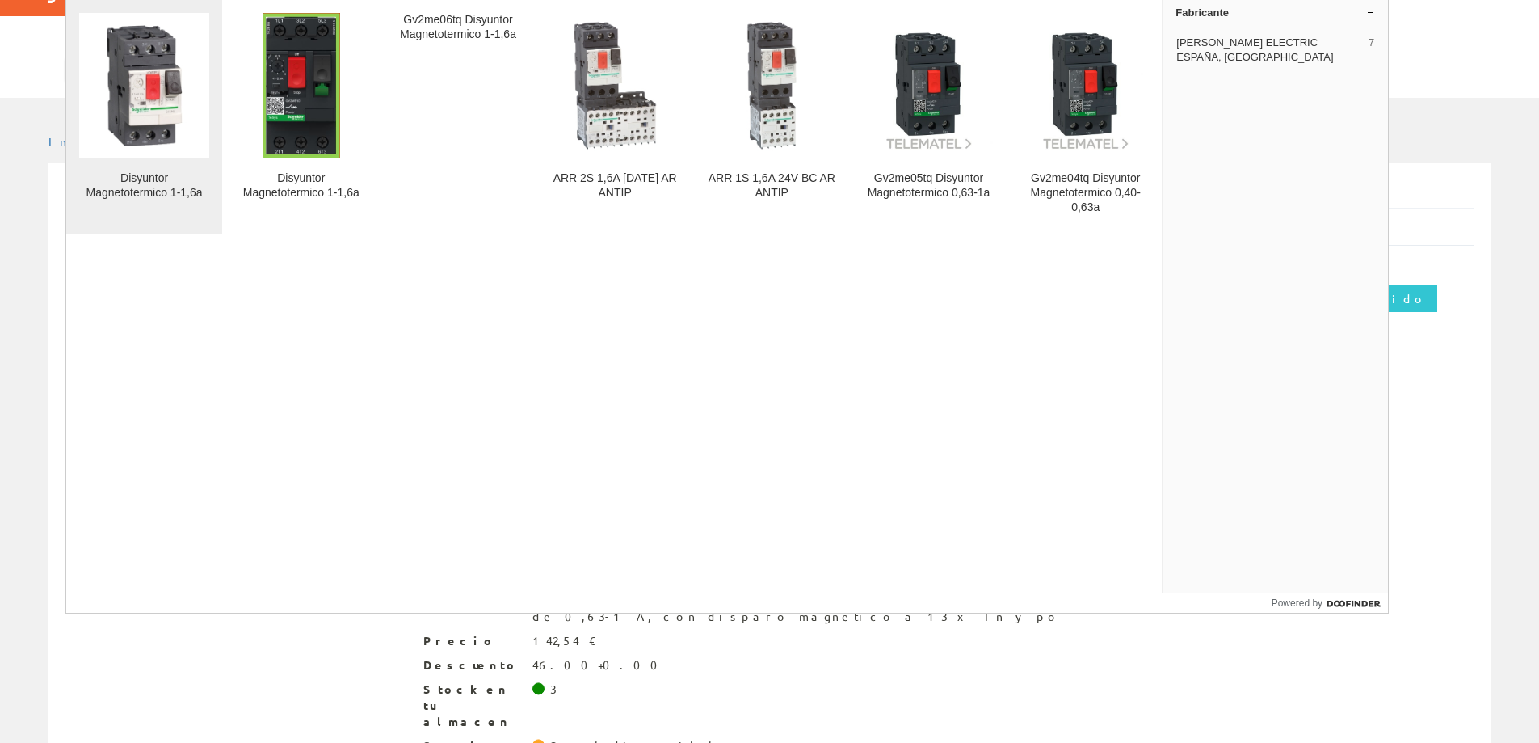
type input "gv2me06"
click at [90, 82] on img at bounding box center [144, 85] width 130 height 130
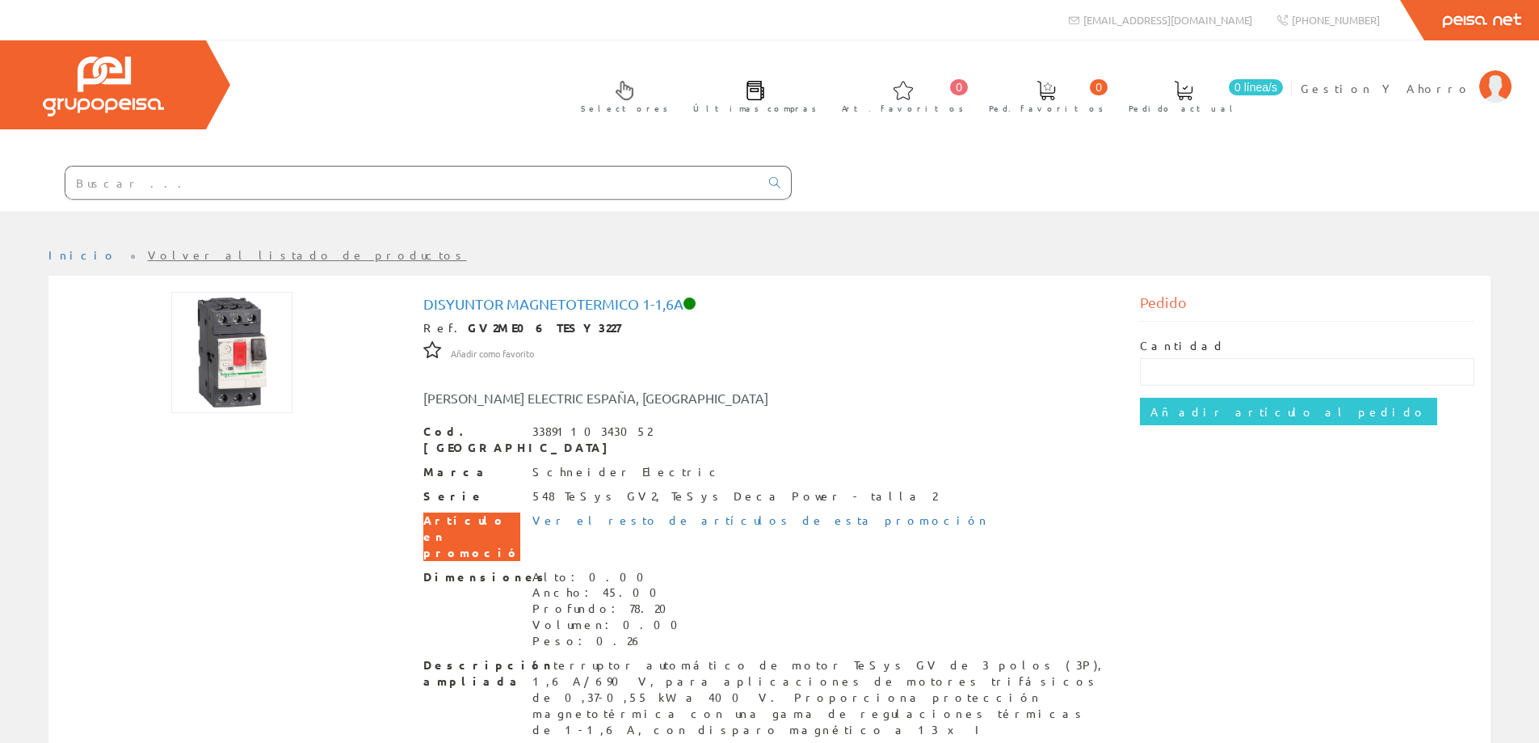
click at [463, 192] on input "text" at bounding box center [412, 182] width 694 height 32
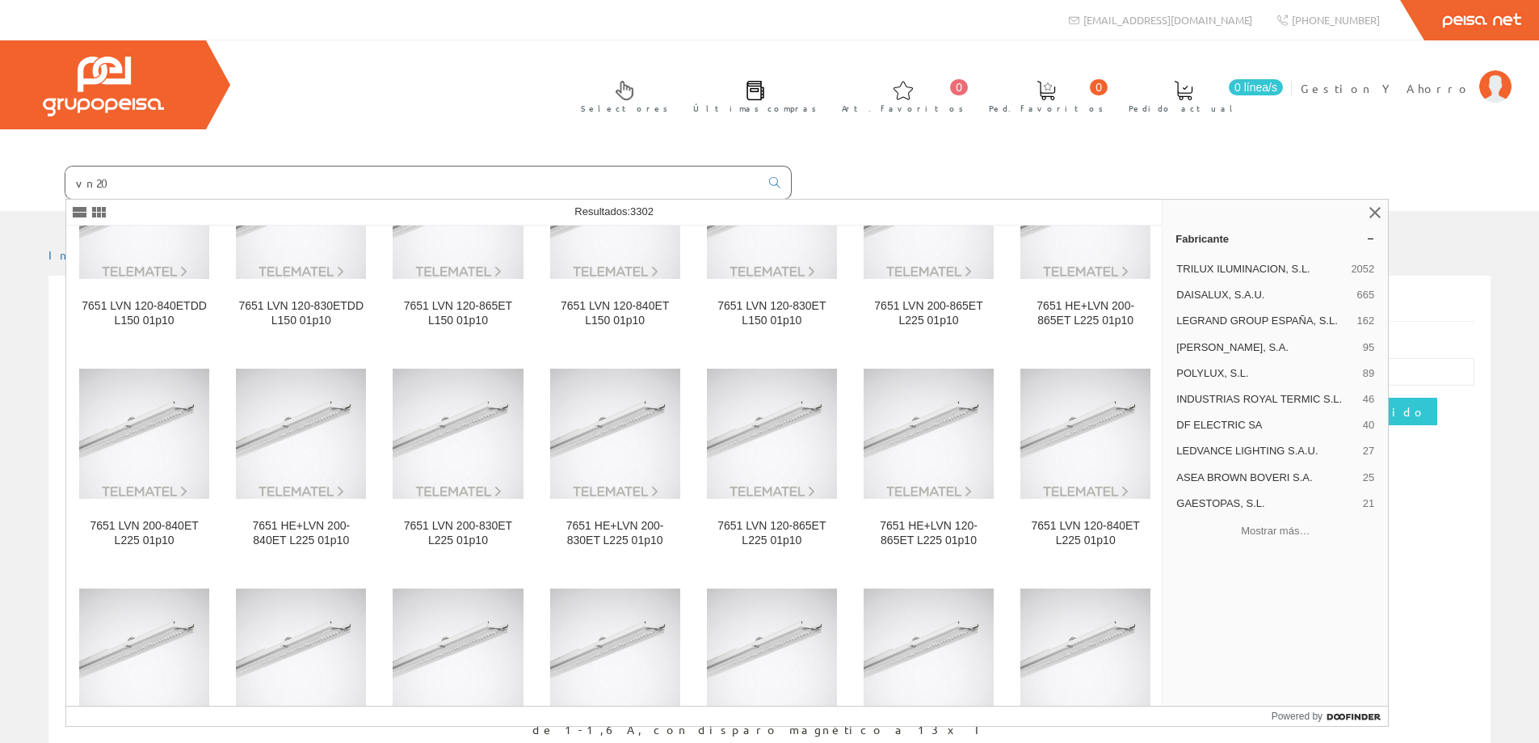
scroll to position [808, 0]
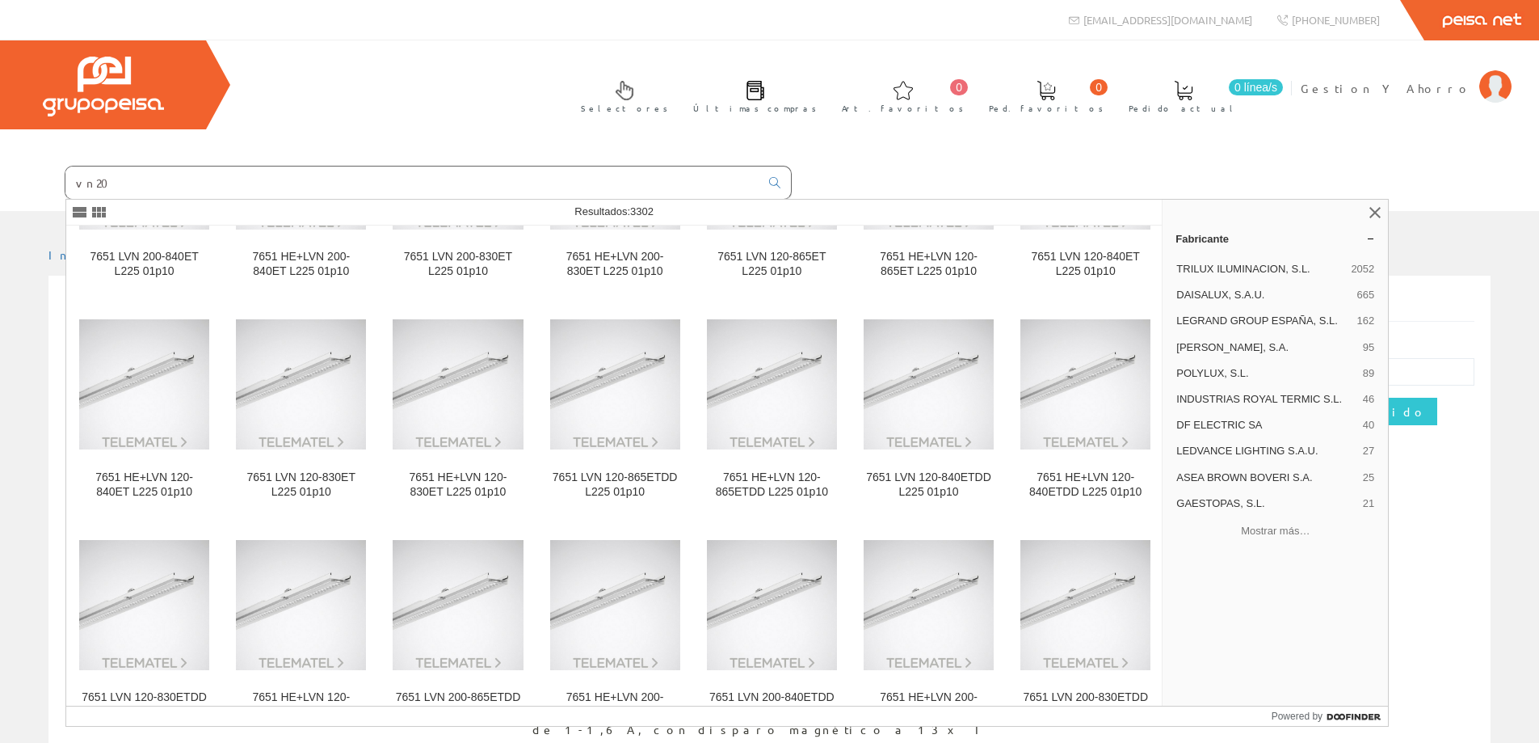
drag, startPoint x: 289, startPoint y: 173, endPoint x: 0, endPoint y: 197, distance: 290.3
click at [0, 197] on form "vn20" at bounding box center [396, 183] width 792 height 34
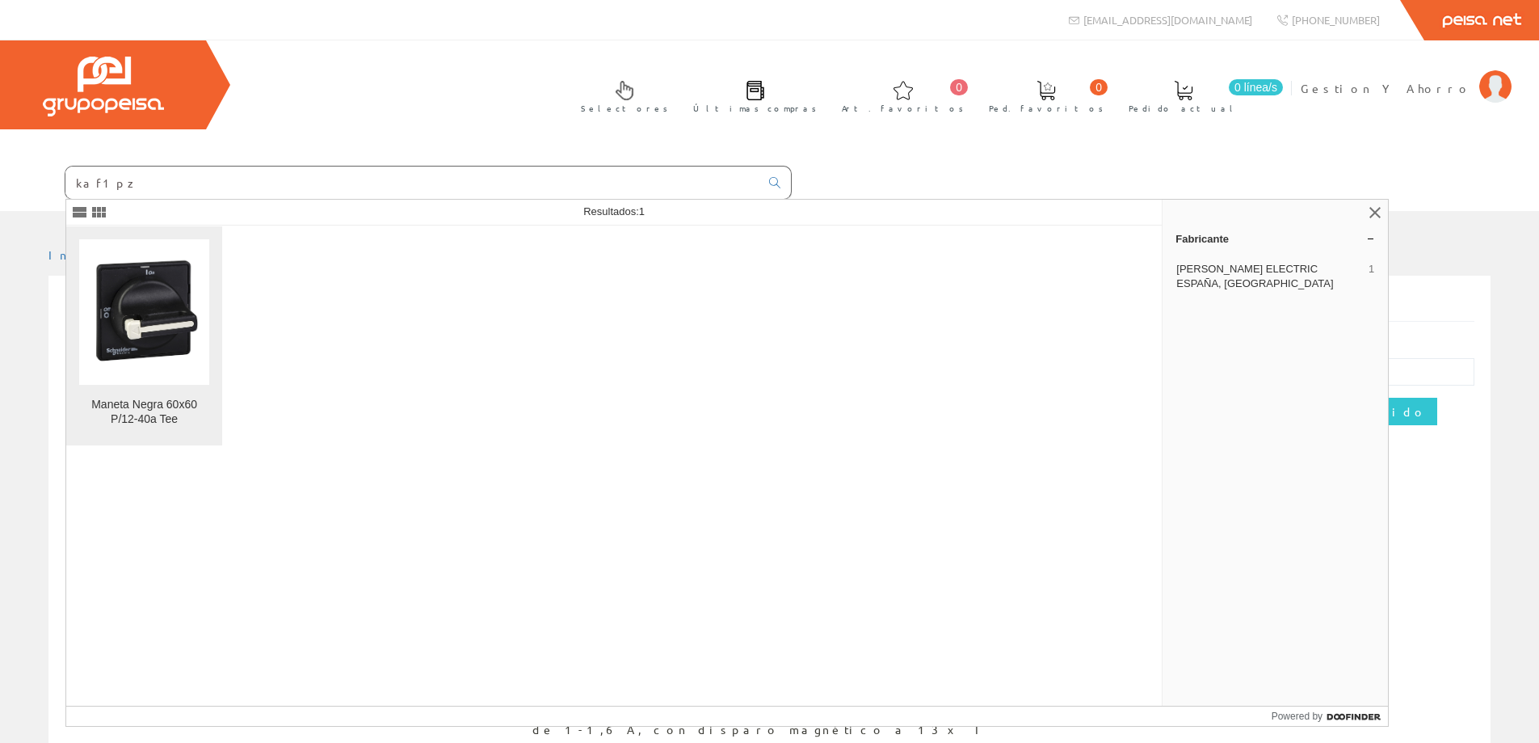
type input "kaf1pz"
click at [177, 292] on img at bounding box center [144, 311] width 130 height 130
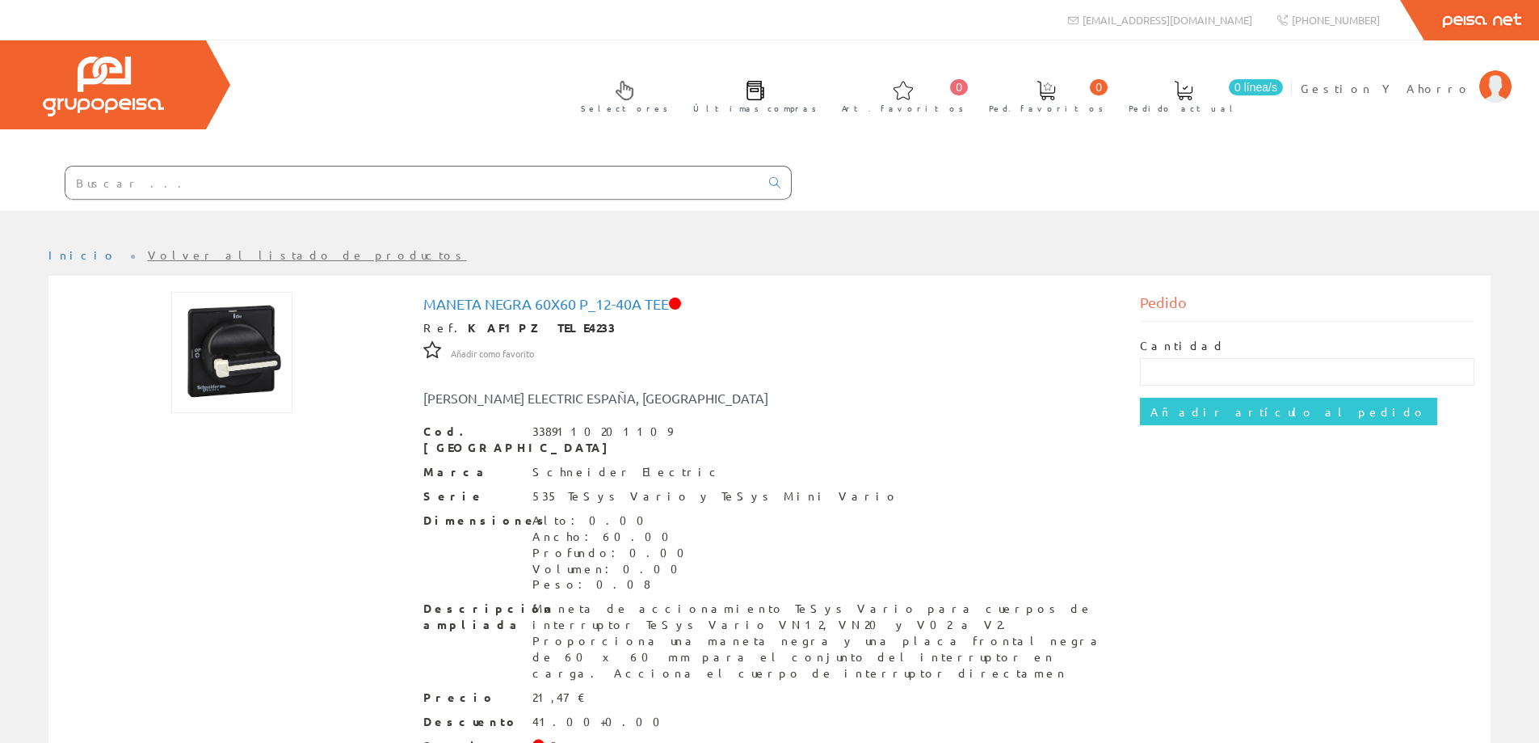
click at [229, 178] on input "text" at bounding box center [412, 182] width 694 height 32
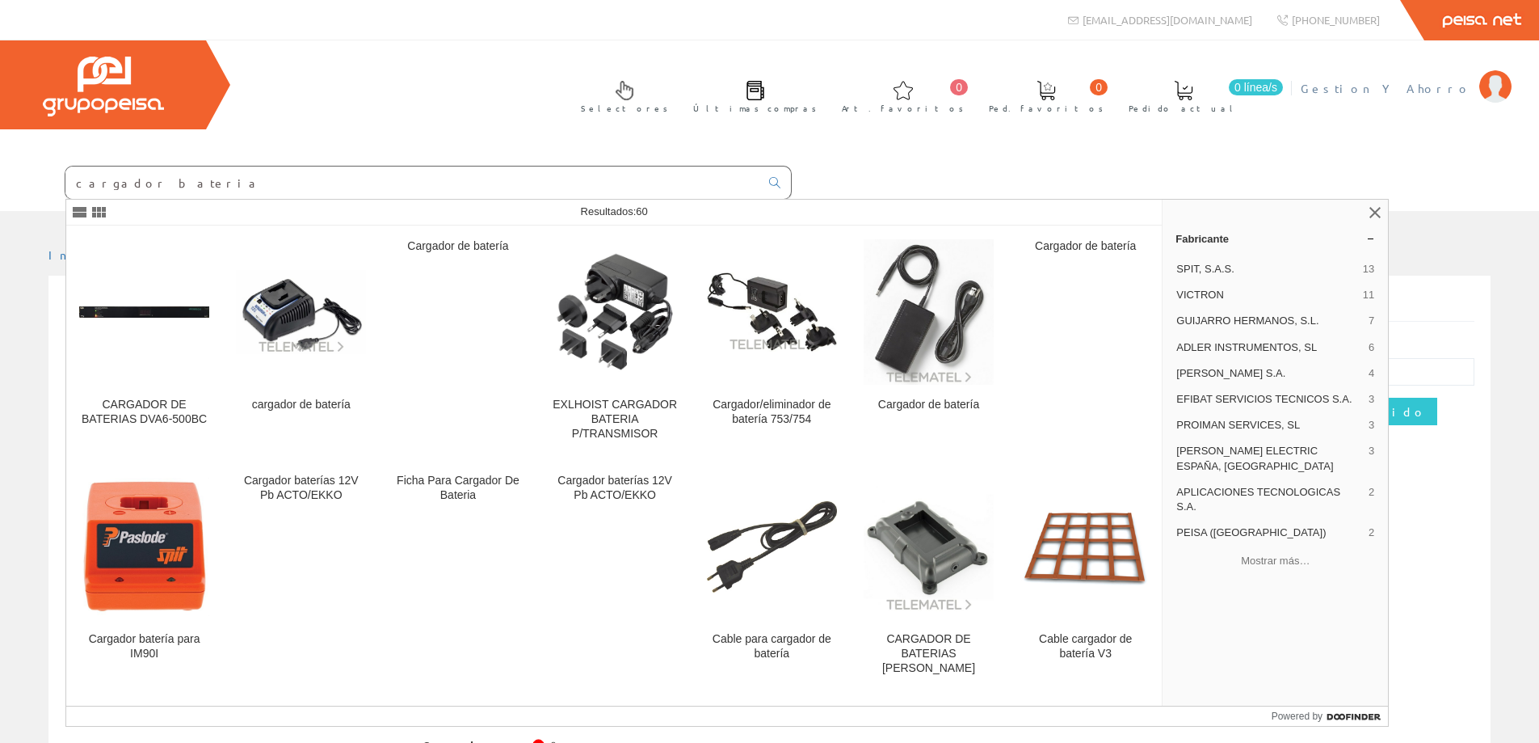
type input "cargador bateria"
click at [1428, 90] on span "Gestion Y Ahorro" at bounding box center [1386, 88] width 171 height 16
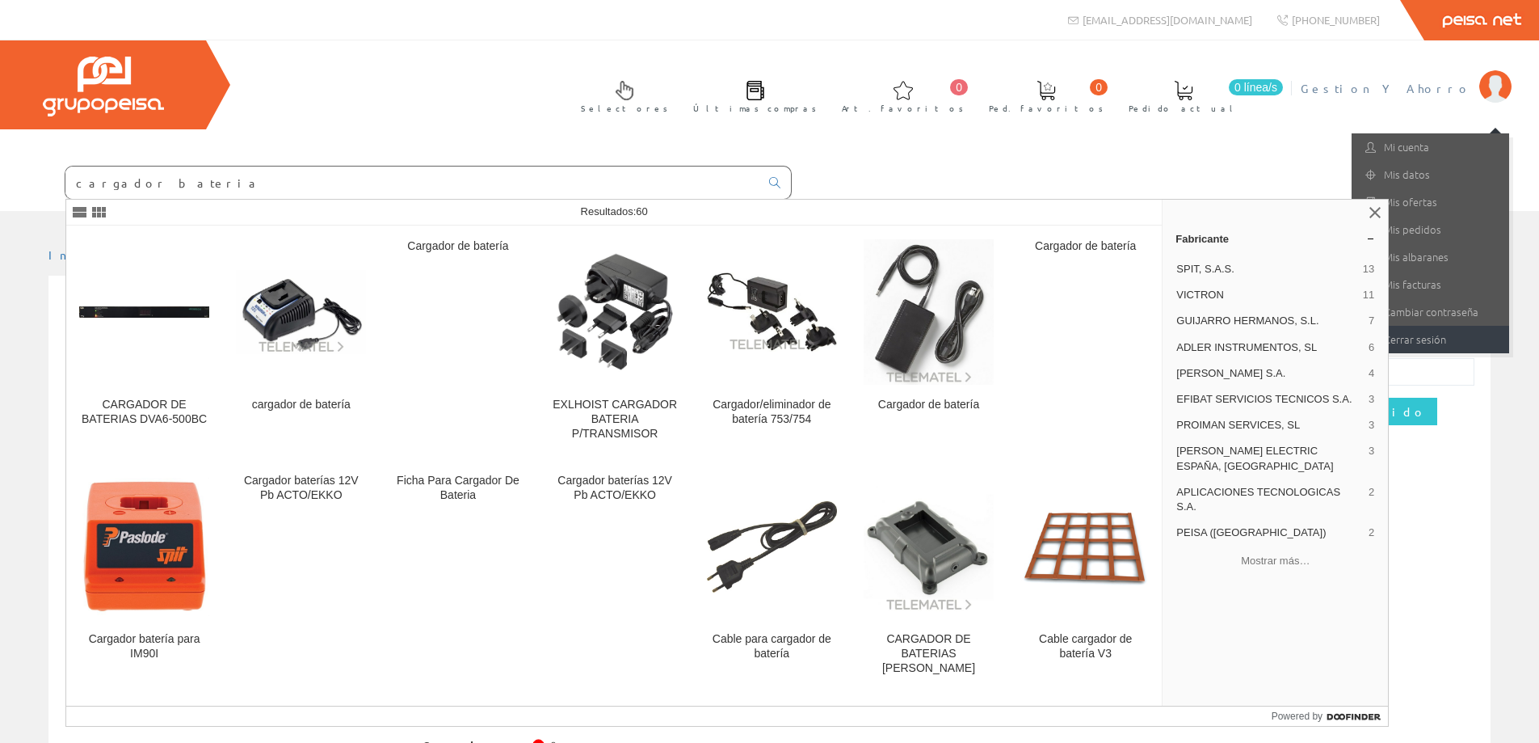
click at [1422, 343] on link "Cerrar sesión" at bounding box center [1431, 339] width 158 height 27
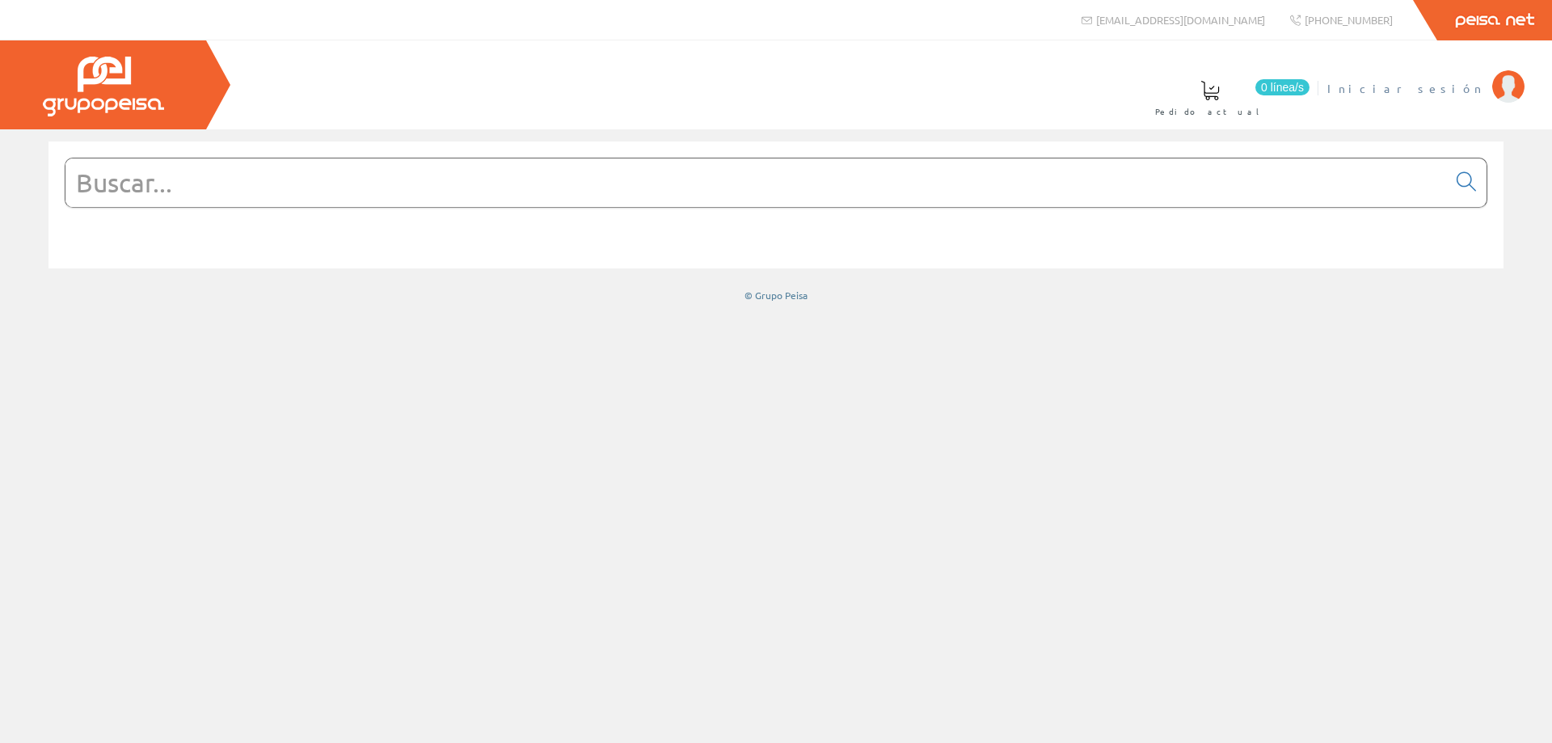
click at [1456, 83] on span "Iniciar sesión" at bounding box center [1405, 88] width 157 height 16
click at [636, 188] on input "text" at bounding box center [755, 182] width 1381 height 48
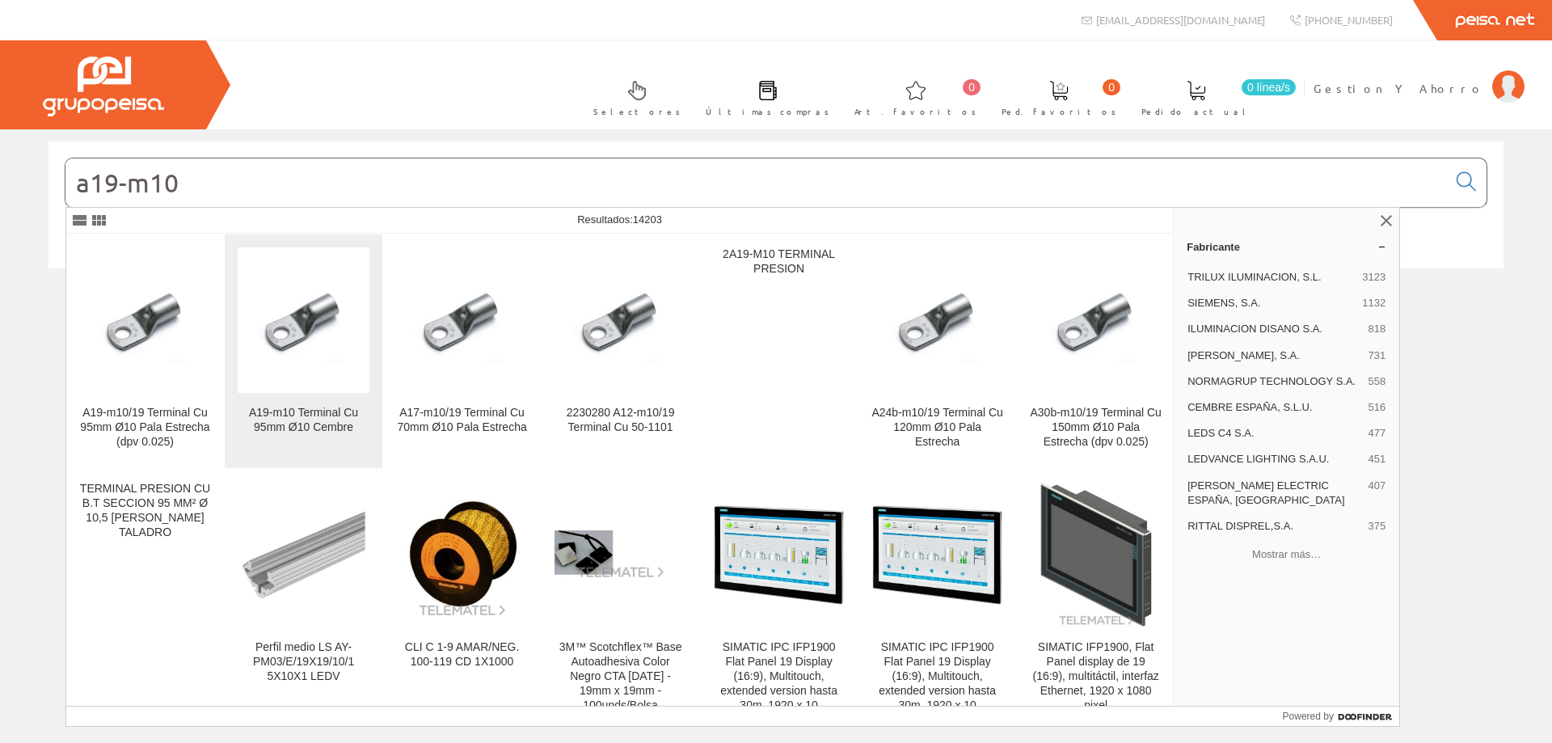
type input "a19-m10"
click at [303, 348] on img at bounding box center [304, 320] width 132 height 99
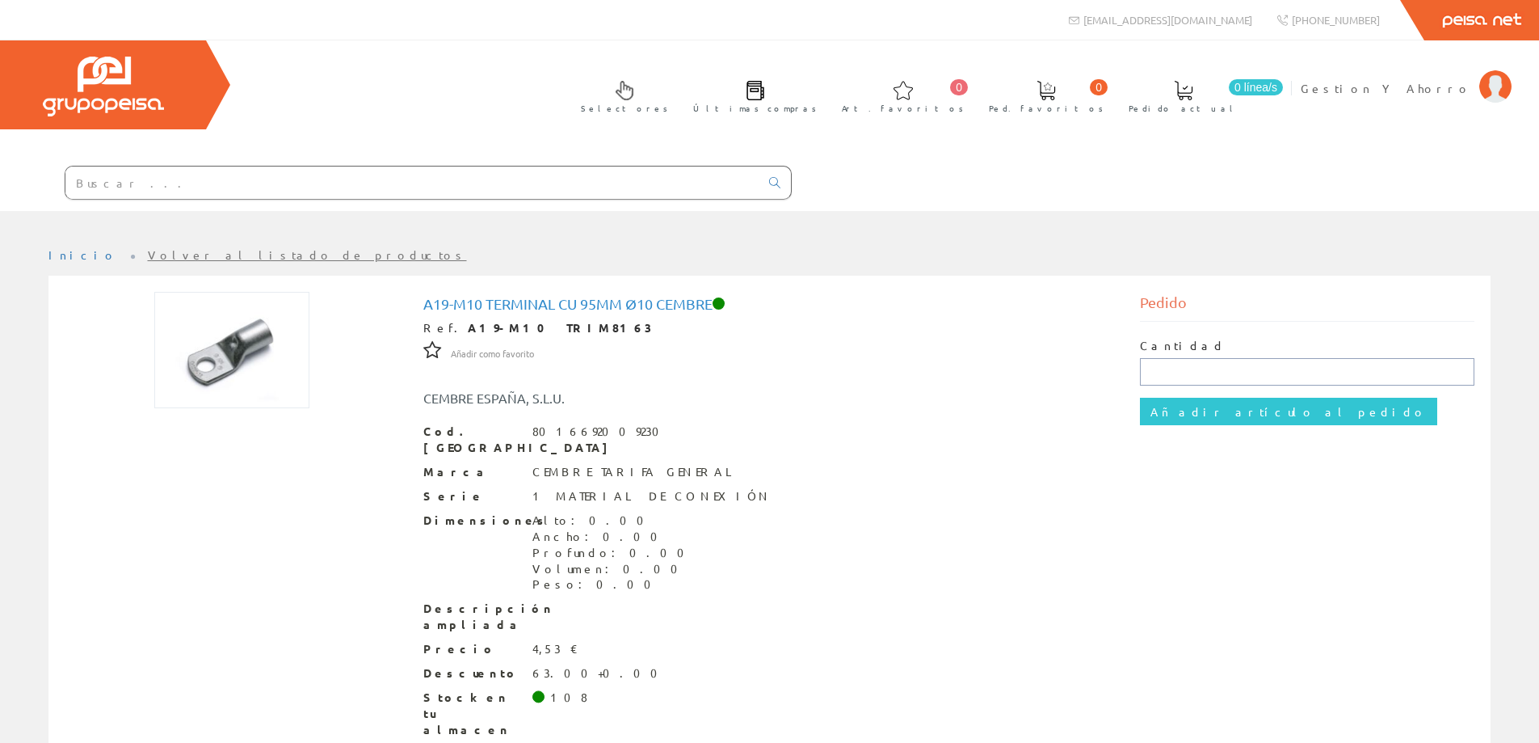
click at [1197, 377] on input "text" at bounding box center [1307, 371] width 335 height 27
type input "30"
click at [1205, 415] on input "Añadir artículo al pedido" at bounding box center [1288, 411] width 297 height 27
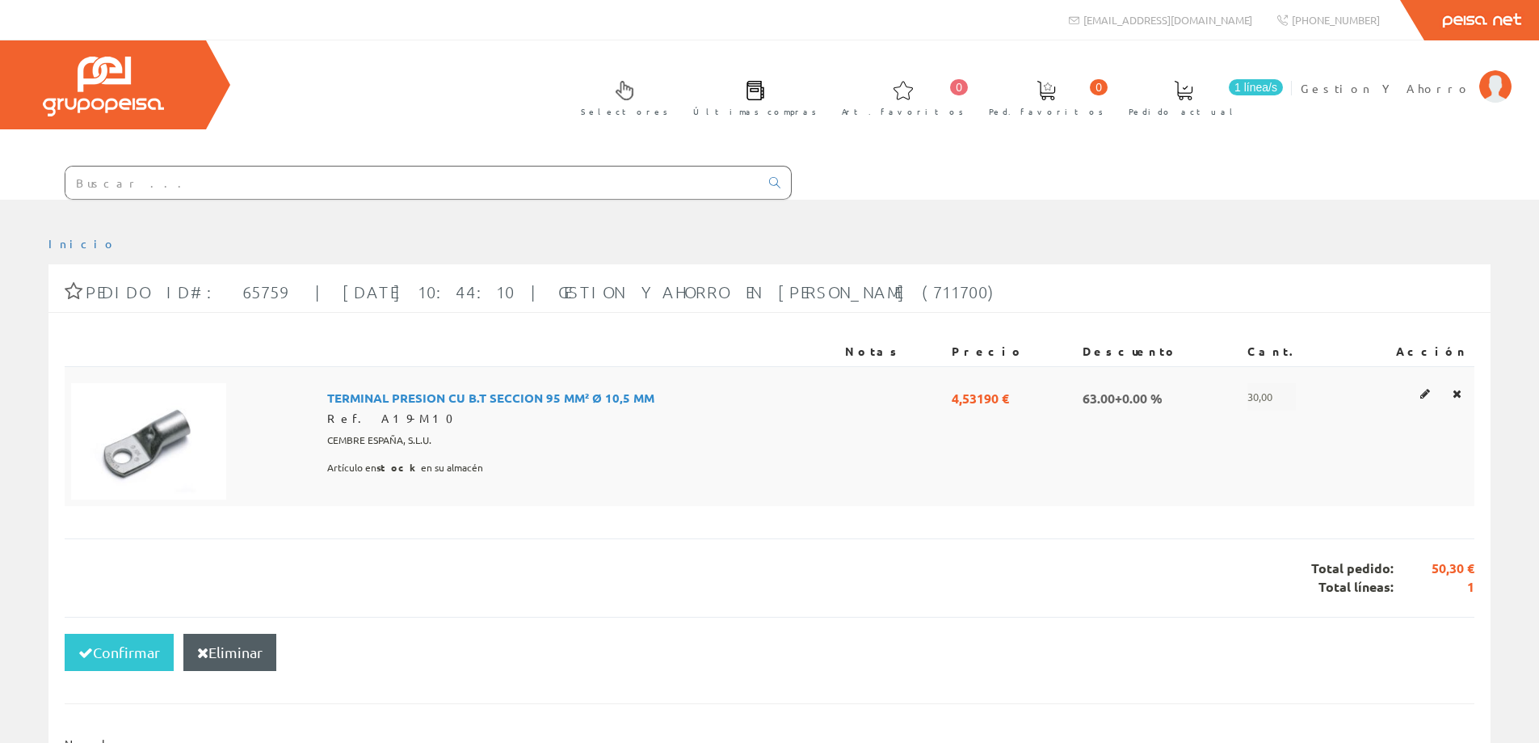
click at [419, 397] on span "TERMINAL PRESION CU B.T SECCION 95 MM² Ø 10,5 MM" at bounding box center [490, 396] width 327 height 27
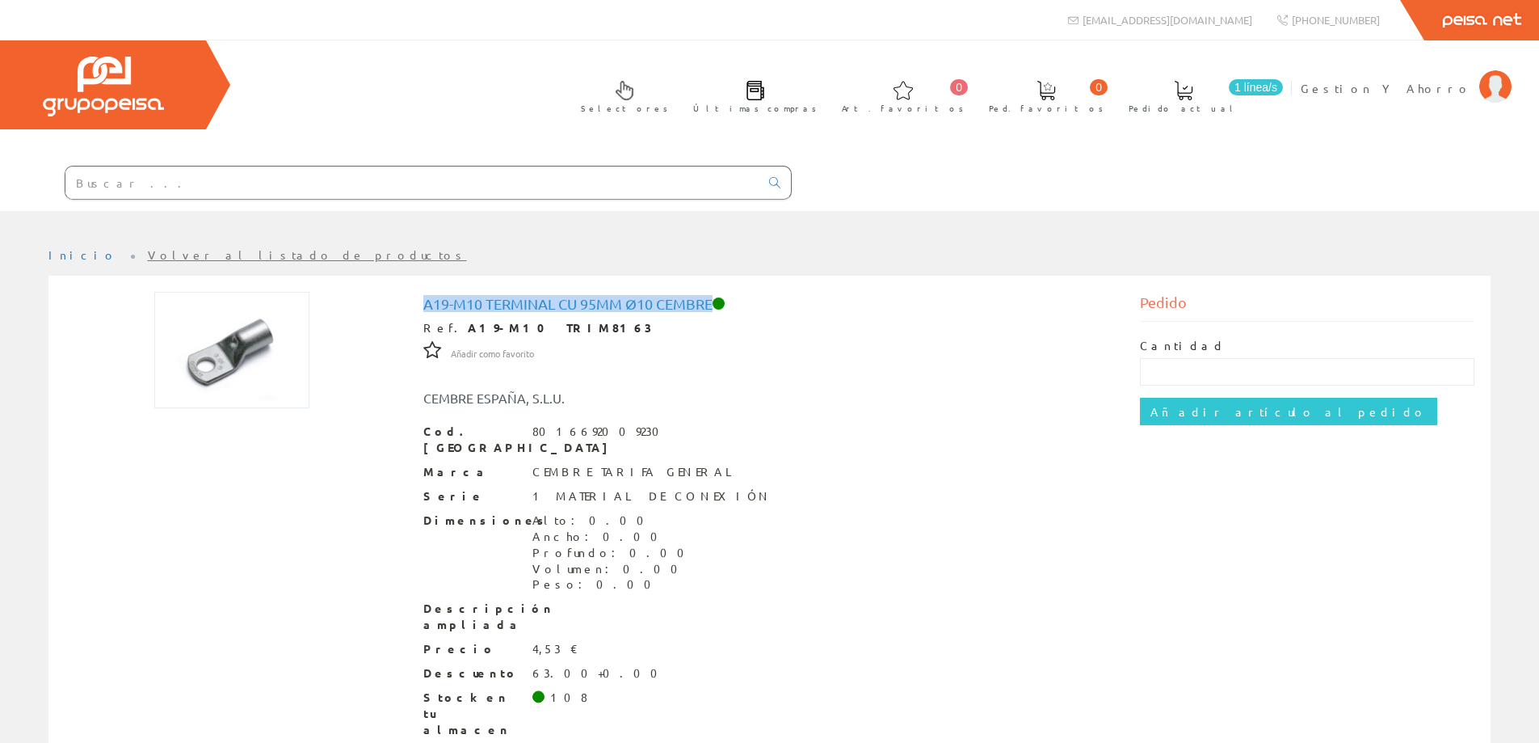
drag, startPoint x: 426, startPoint y: 305, endPoint x: 715, endPoint y: 299, distance: 289.4
click at [715, 299] on h1 "A19-m10 Terminal Cu 95mm Ø10 Cembre" at bounding box center [769, 304] width 693 height 16
copy h1 "A19-m10 Terminal Cu 95mm Ø10 Cembre"
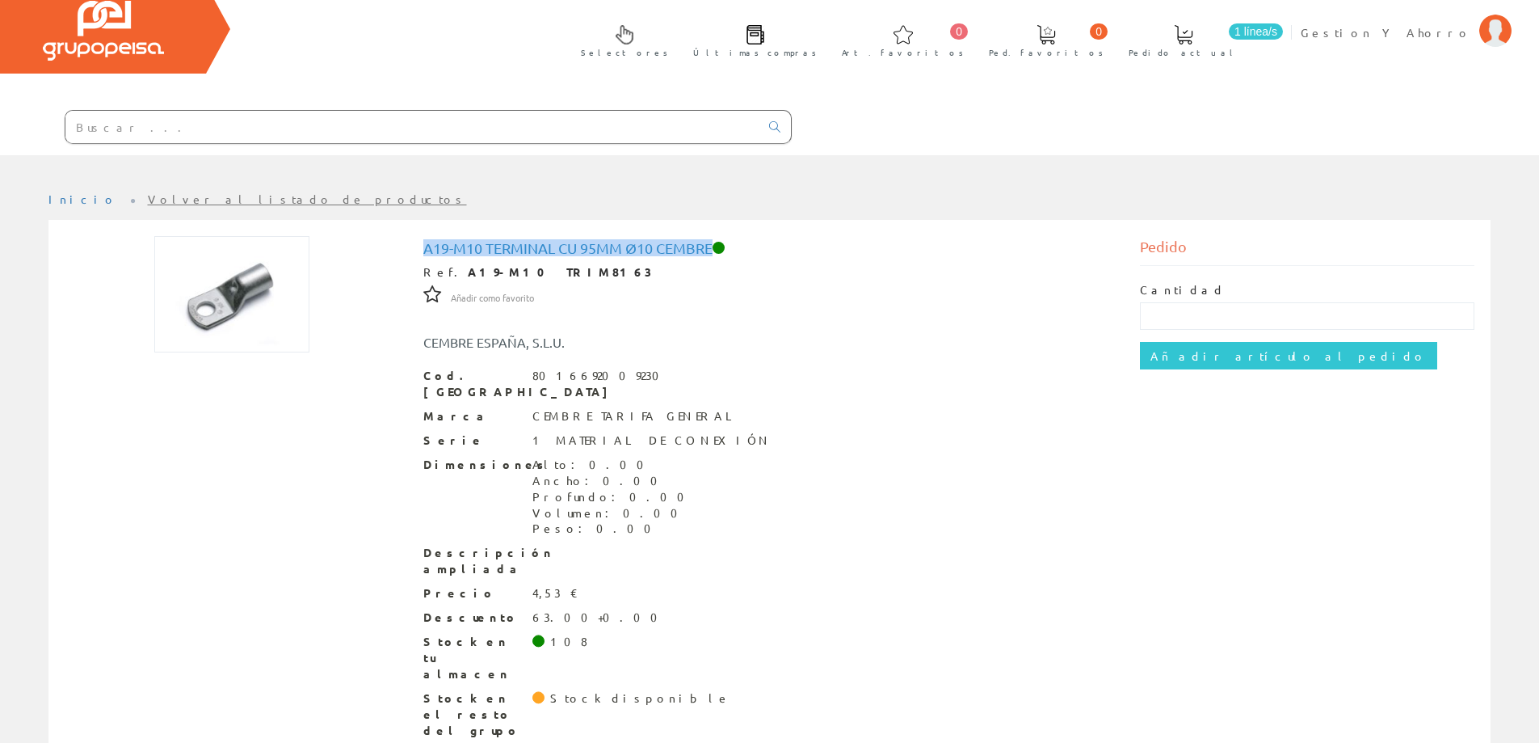
scroll to position [57, 0]
click at [1283, 32] on span "1 línea/s" at bounding box center [1256, 31] width 54 height 16
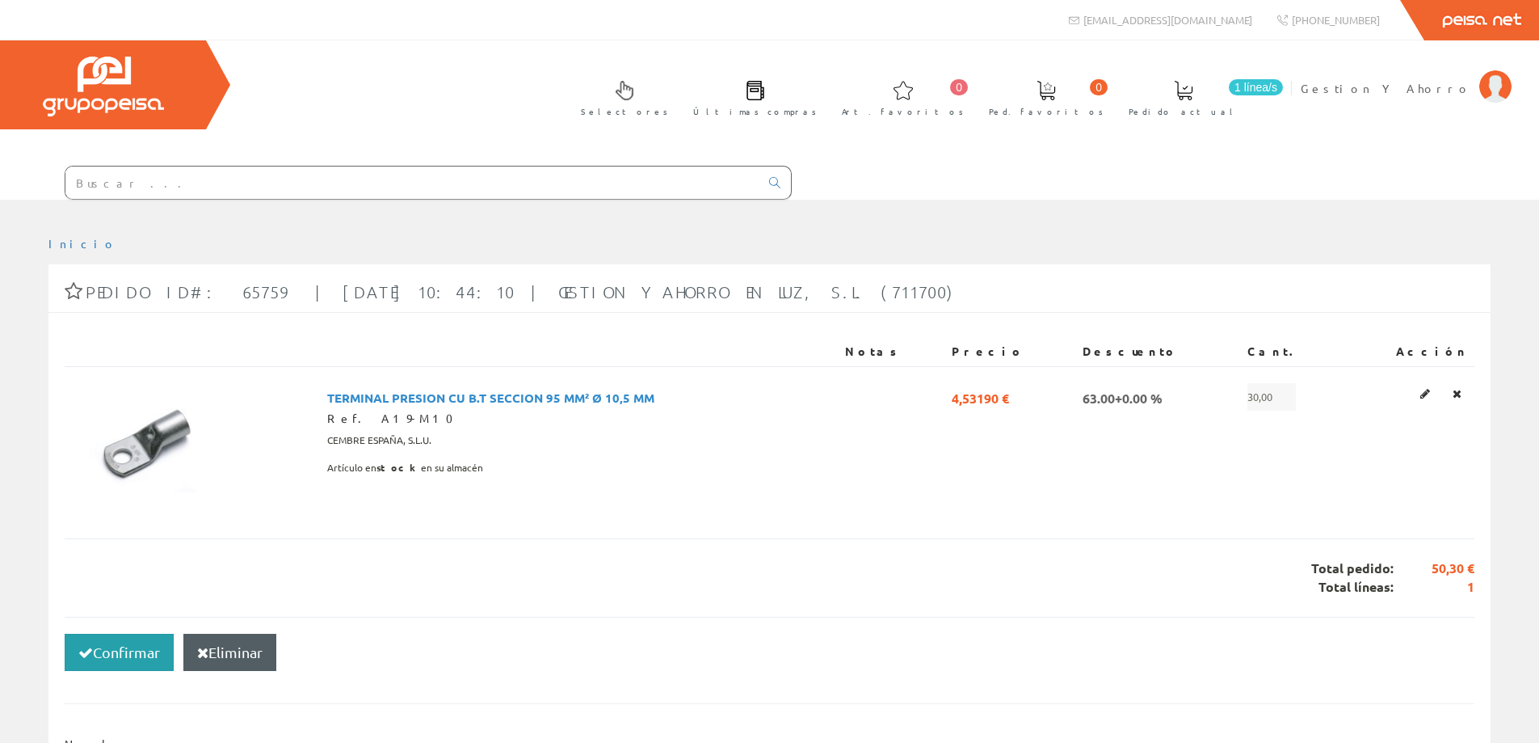
click at [129, 646] on button "Confirmar" at bounding box center [119, 652] width 109 height 37
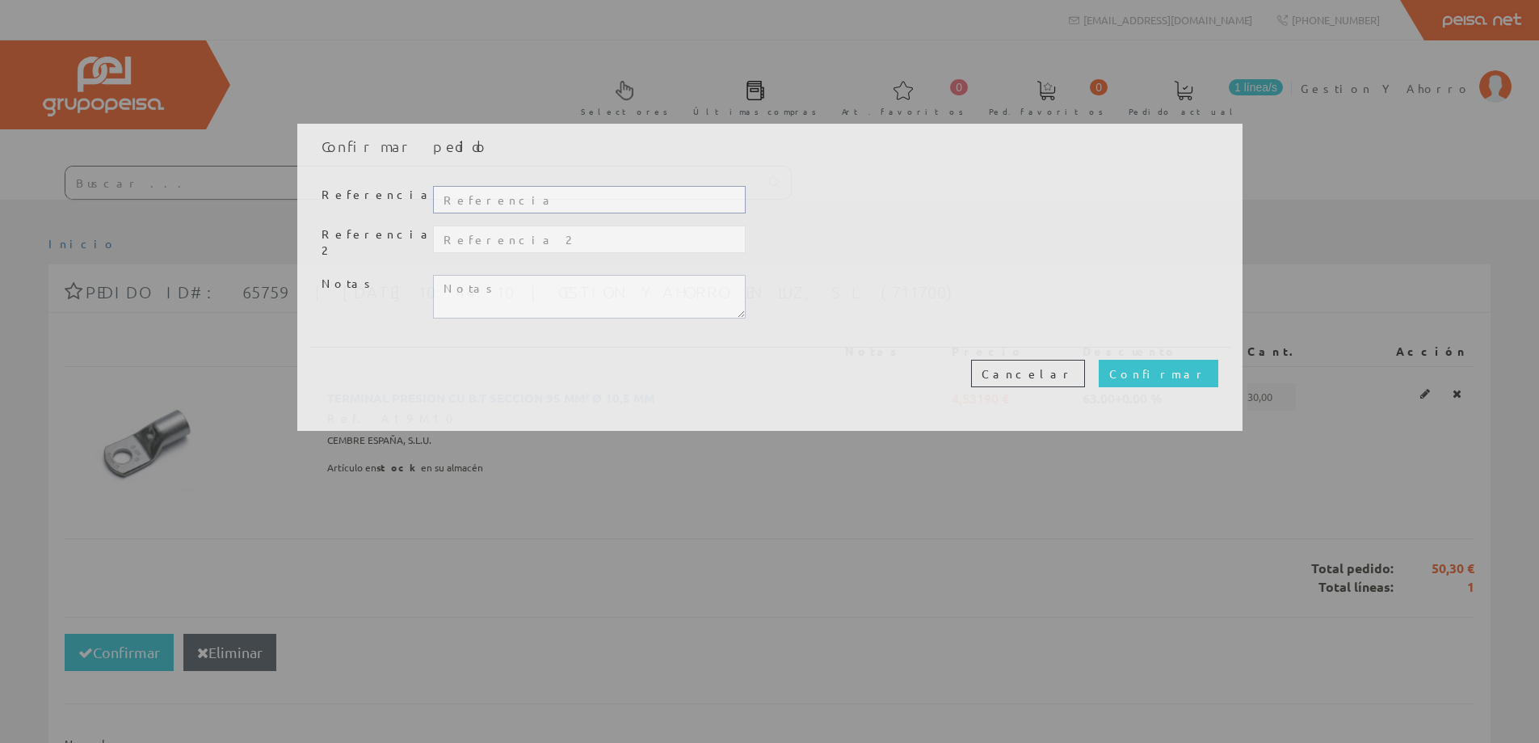
click at [465, 202] on input "text" at bounding box center [589, 199] width 312 height 27
paste input "CO-25121"
type input "CO-25121"
click at [1177, 364] on input "Confirmar" at bounding box center [1159, 373] width 120 height 27
